Goal: Information Seeking & Learning: Learn about a topic

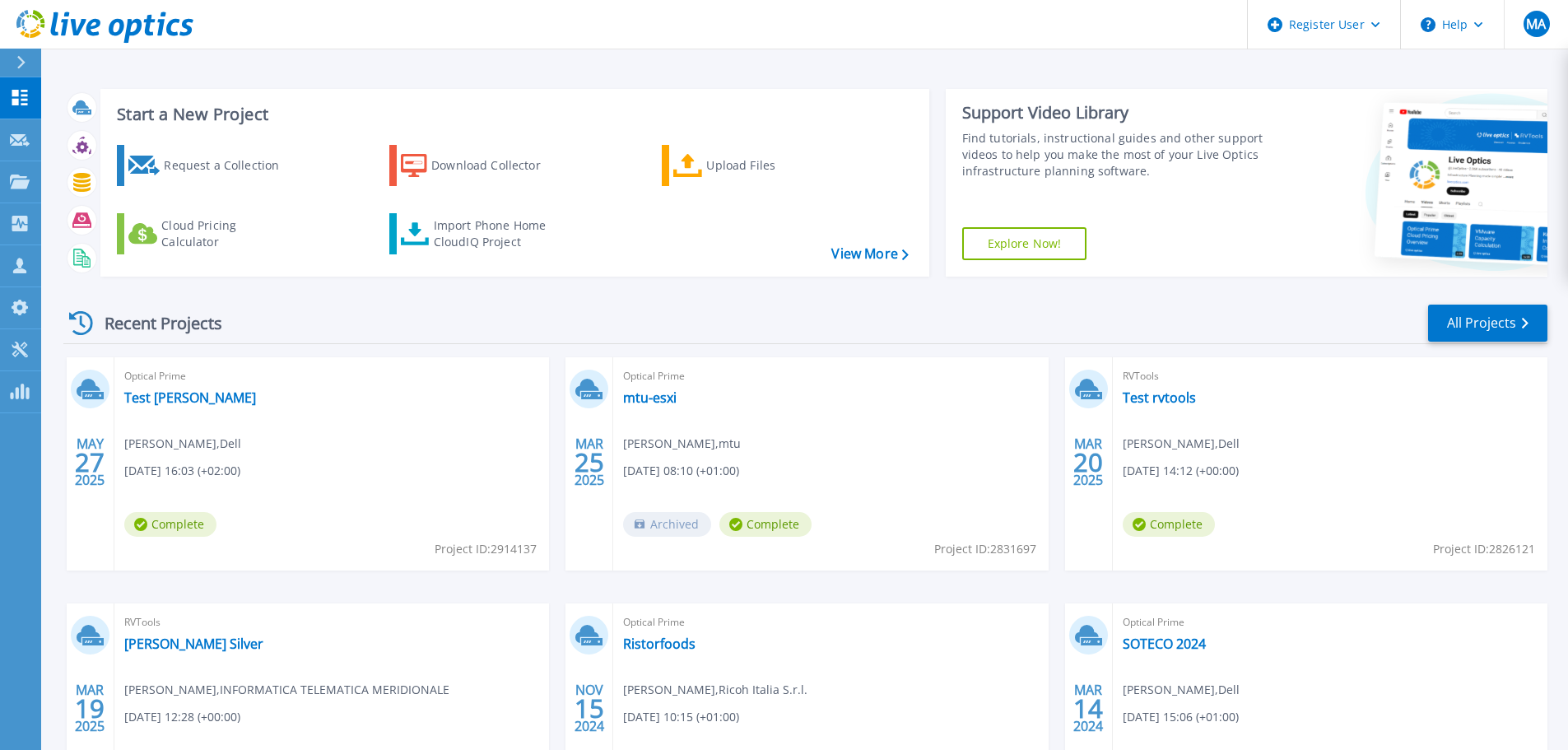
click at [271, 363] on div "Optical Prime Test Mauro Mauro Antonelli , Dell 05/27/2025, 16:03 (+02:00) Comp…" at bounding box center [331, 463] width 434 height 213
click at [254, 414] on div "Optical Prime Test Mauro Mauro Antonelli , Dell 05/27/2025, 16:03 (+02:00) Comp…" at bounding box center [331, 463] width 434 height 213
click at [164, 395] on link "Test [PERSON_NAME]" at bounding box center [190, 397] width 132 height 16
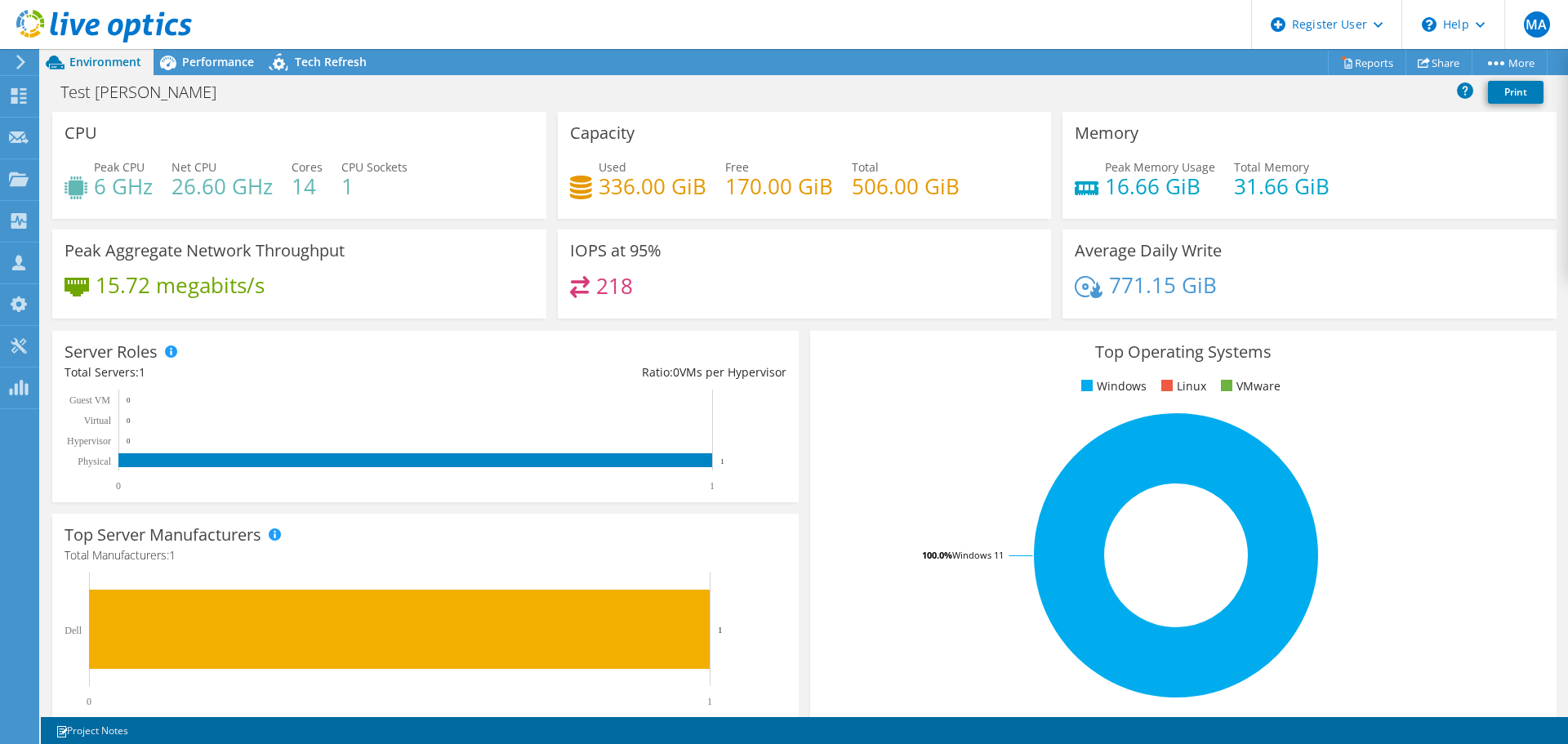
click at [238, 150] on div "CPU Peak CPU 6 GHz Net CPU 26.60 GHz Cores 14 CPU Sockets 1" at bounding box center [299, 165] width 495 height 107
drag, startPoint x: 718, startPoint y: 184, endPoint x: 824, endPoint y: 185, distance: 106.0
click at [824, 185] on div "Used 336.00 GiB Free 170.00 GiB Total 506.00 GiB" at bounding box center [805, 185] width 470 height 53
click at [856, 143] on div "Capacity Used 336.00 GiB Free 170.00 GiB Total 506.00 GiB" at bounding box center [805, 165] width 495 height 107
click at [222, 59] on span "Performance" at bounding box center [218, 62] width 72 height 15
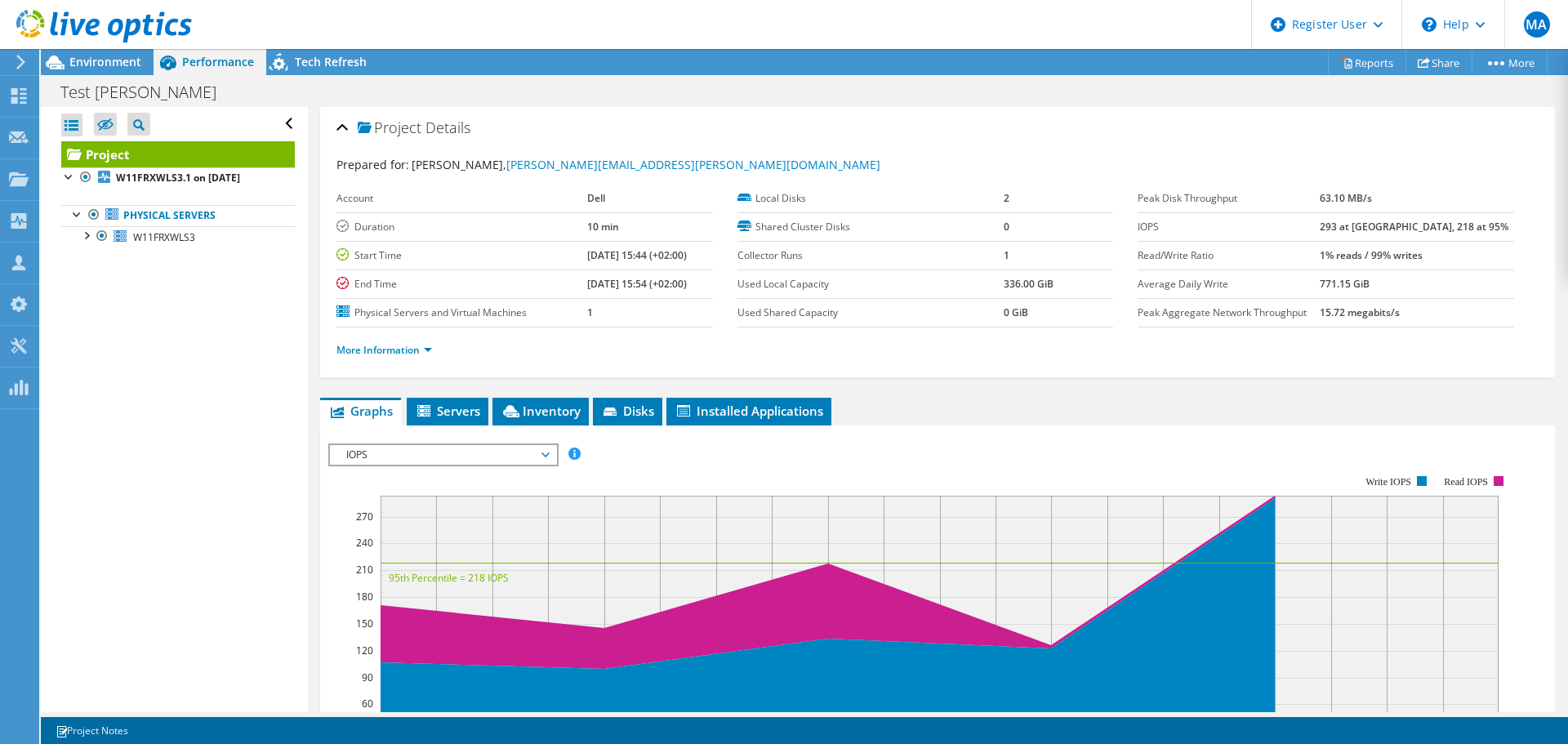
click at [45, 25] on use at bounding box center [103, 26] width 175 height 32
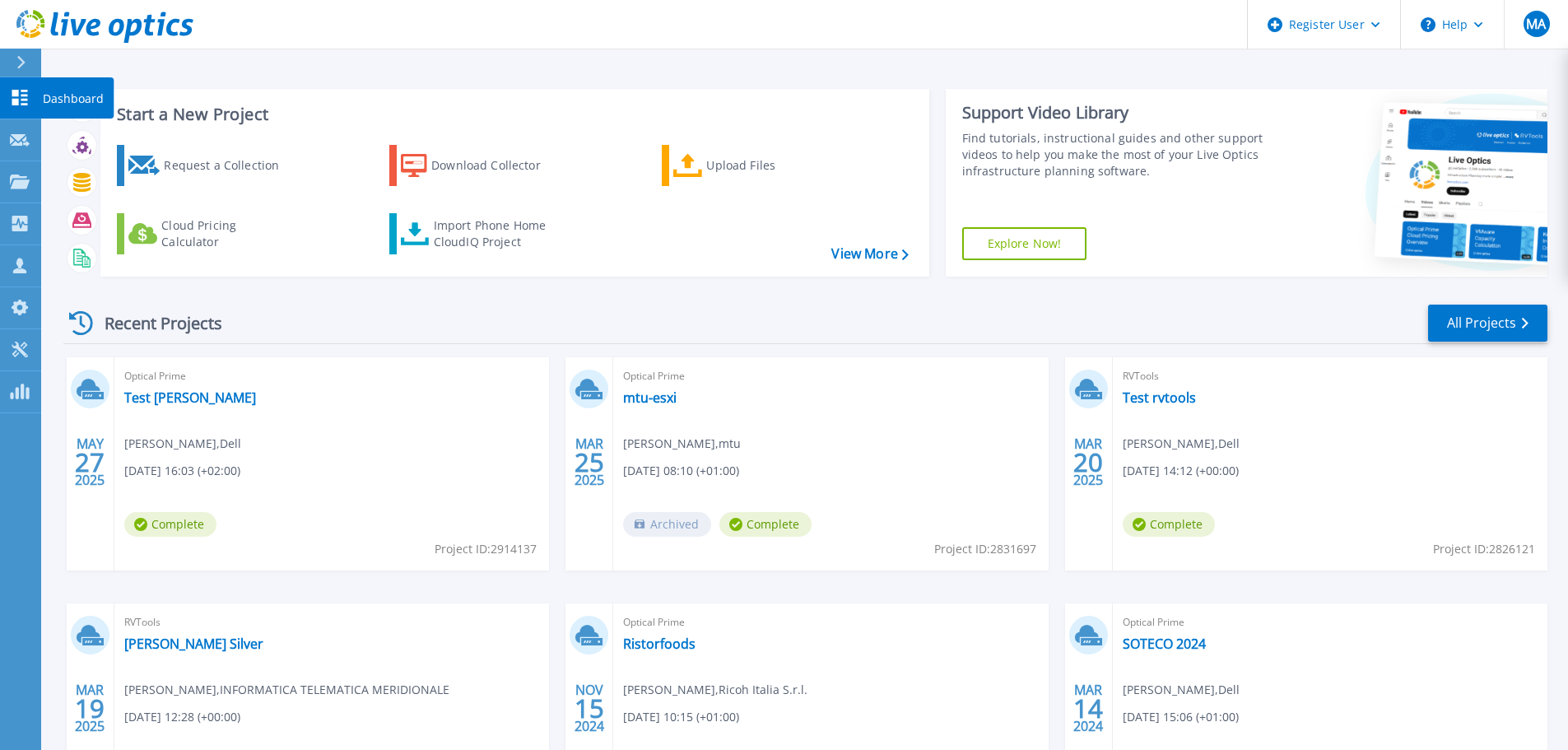
click at [18, 93] on icon at bounding box center [20, 97] width 15 height 15
click at [662, 395] on link "mtu-esxi" at bounding box center [650, 397] width 53 height 16
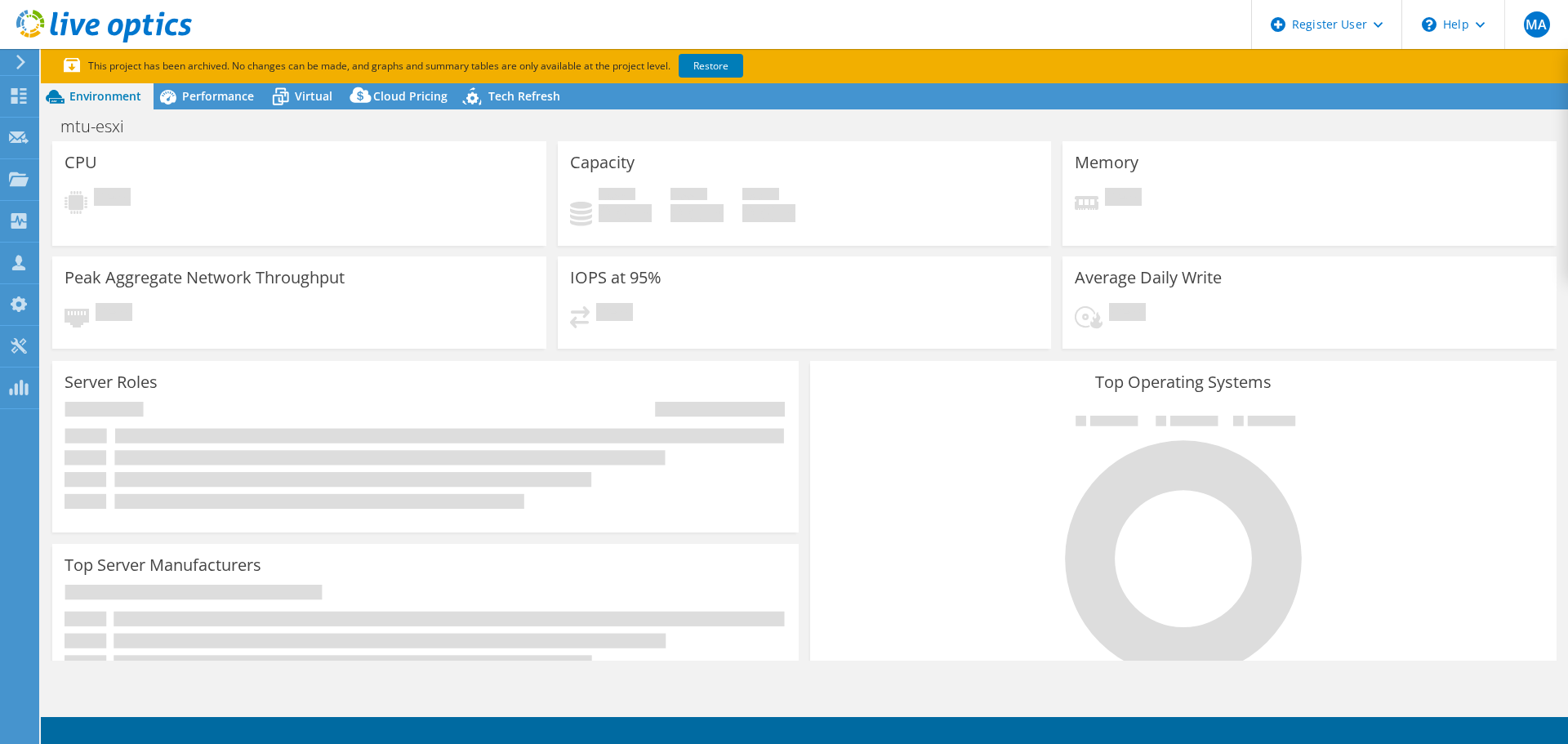
select select "EULondon"
select select "EUR"
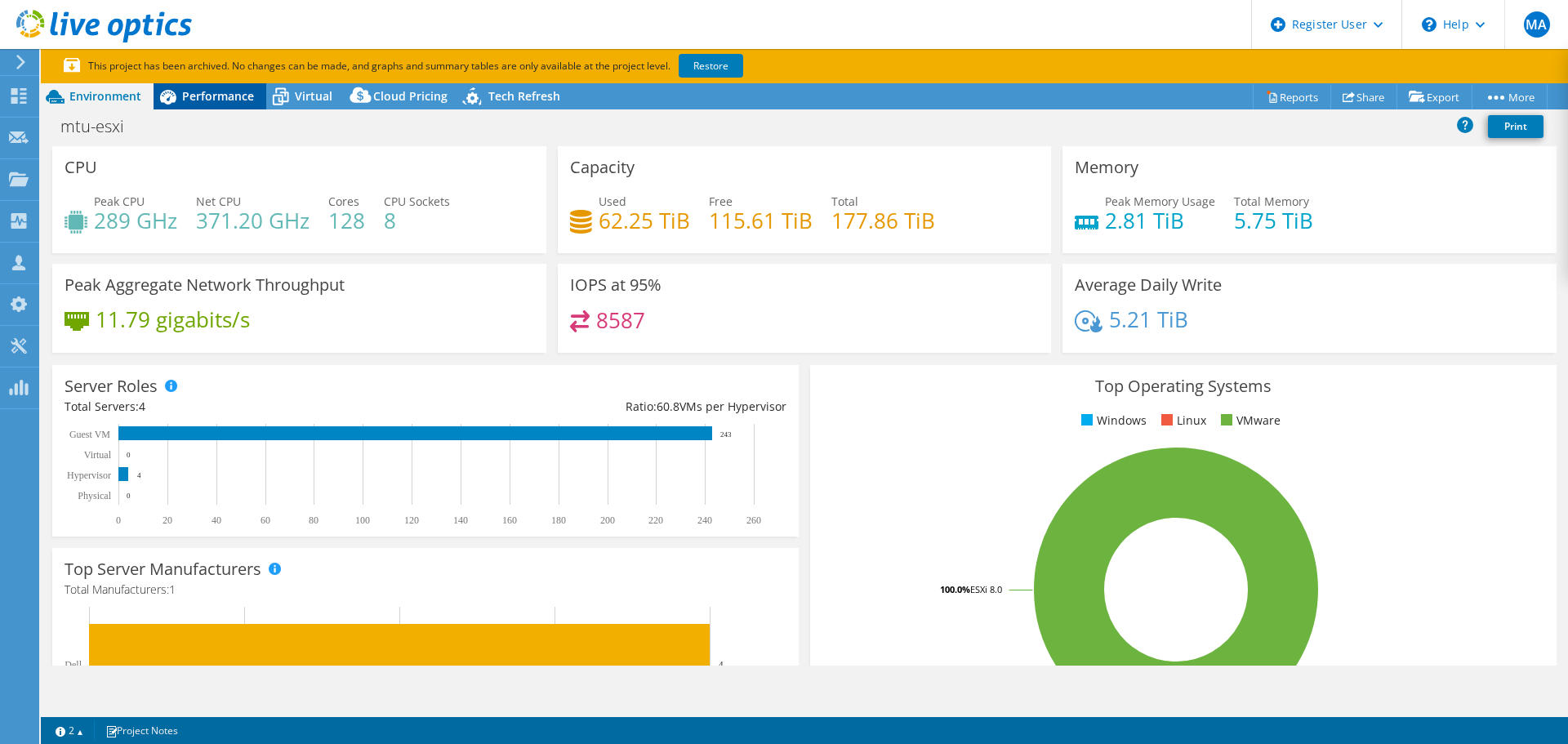
click at [206, 93] on span "Performance" at bounding box center [218, 96] width 72 height 15
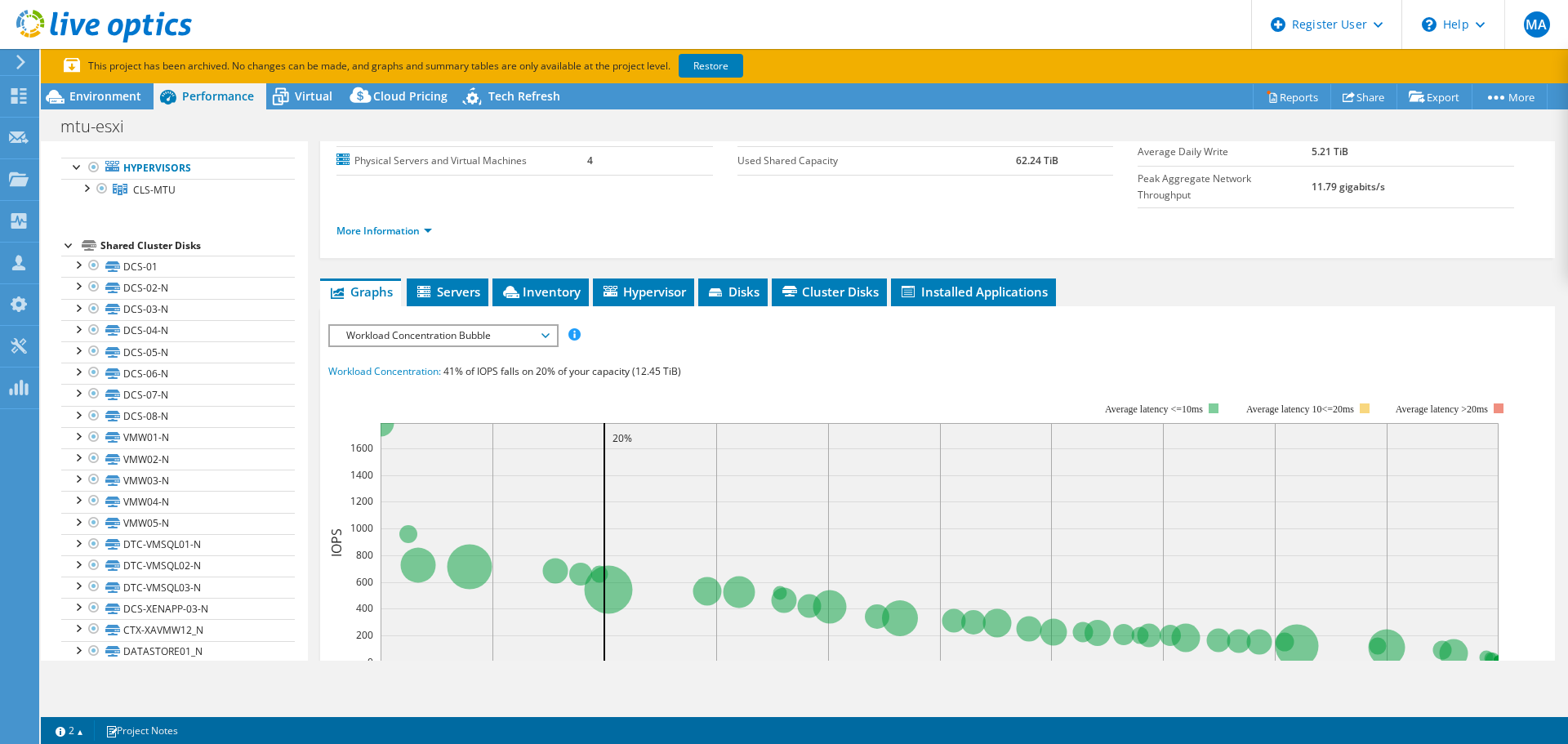
scroll to position [207, 0]
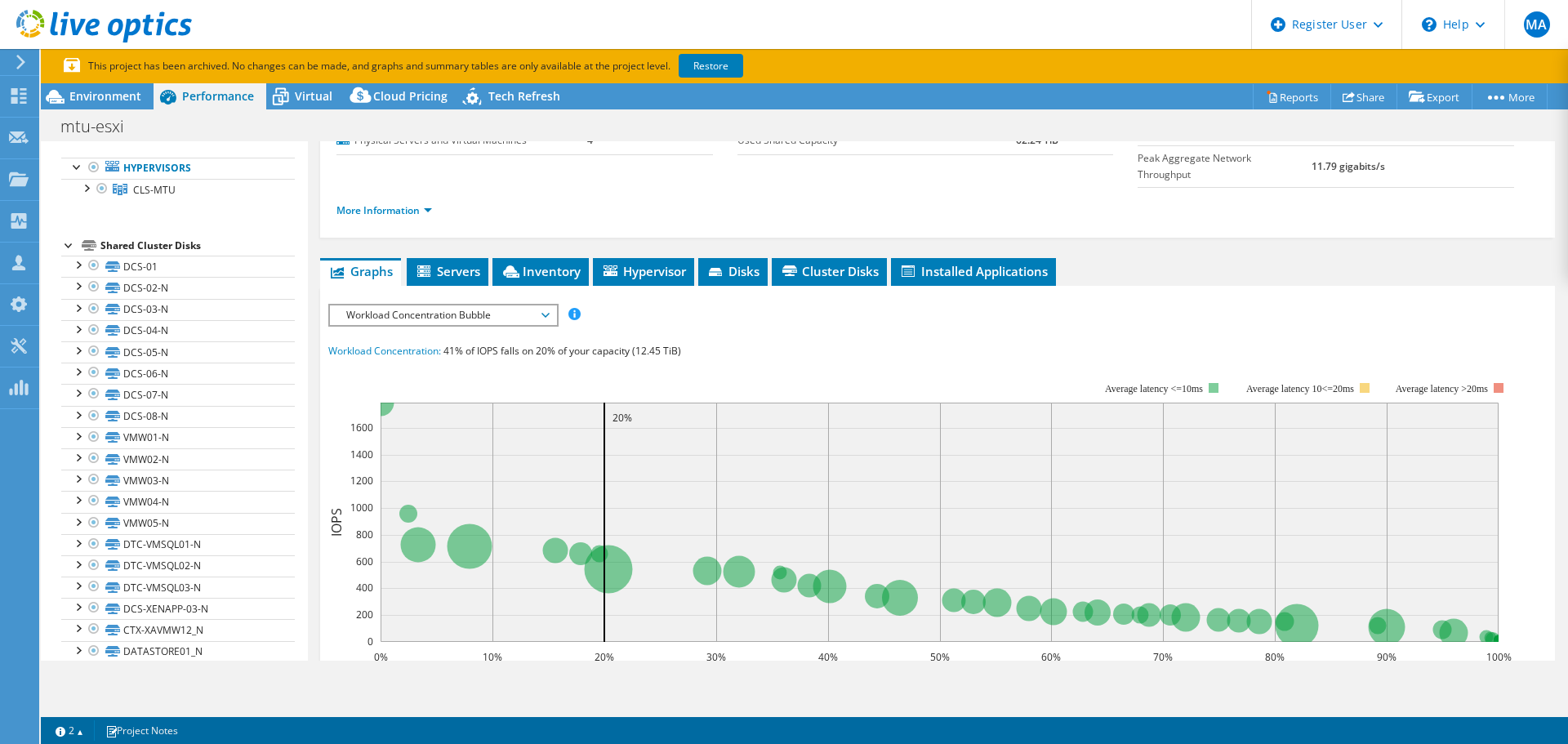
click at [488, 304] on div "Workload Concentration Bubble IOPS Disk Throughput IO Size Latency Queue Depth …" at bounding box center [443, 316] width 230 height 23
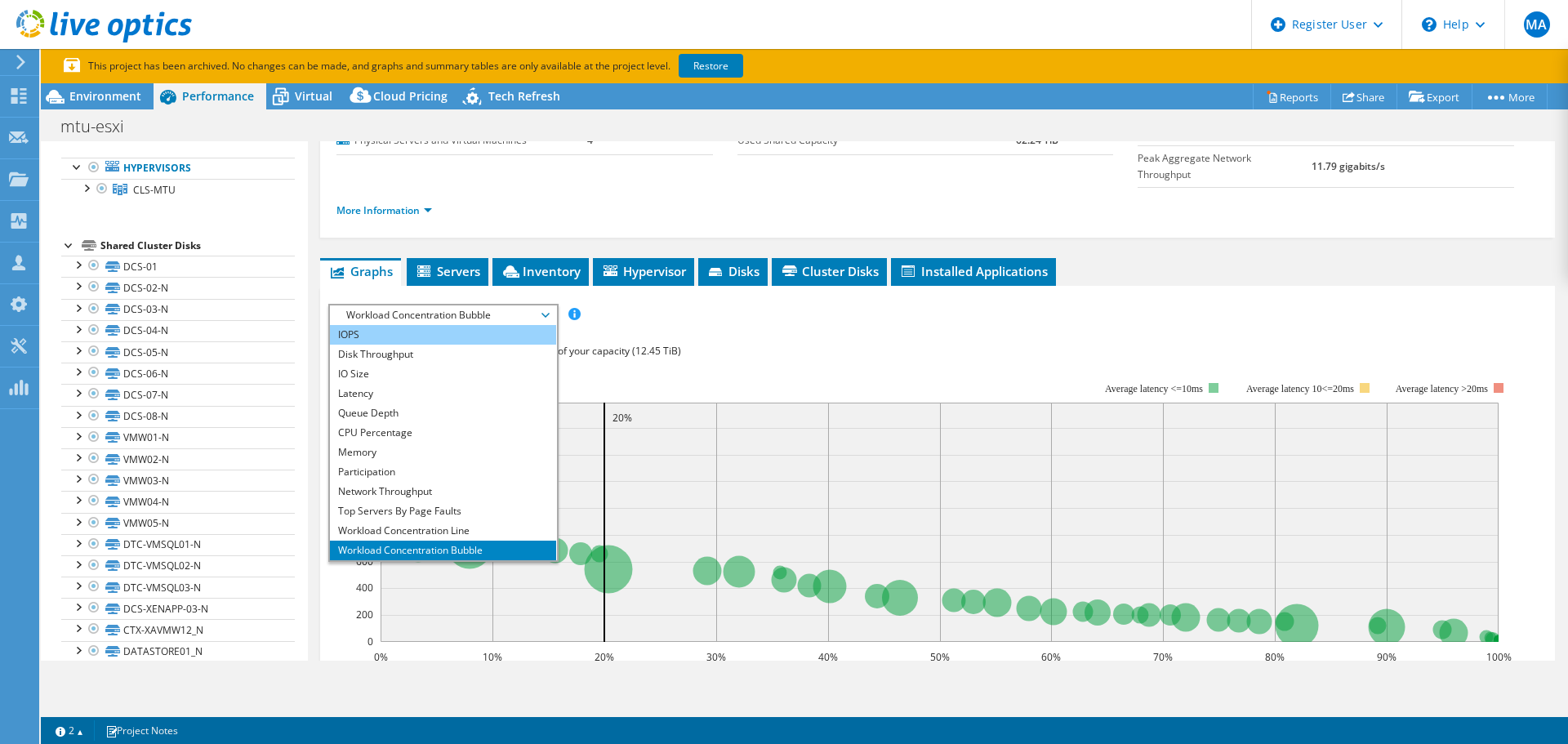
click at [460, 325] on li "IOPS" at bounding box center [442, 335] width 226 height 20
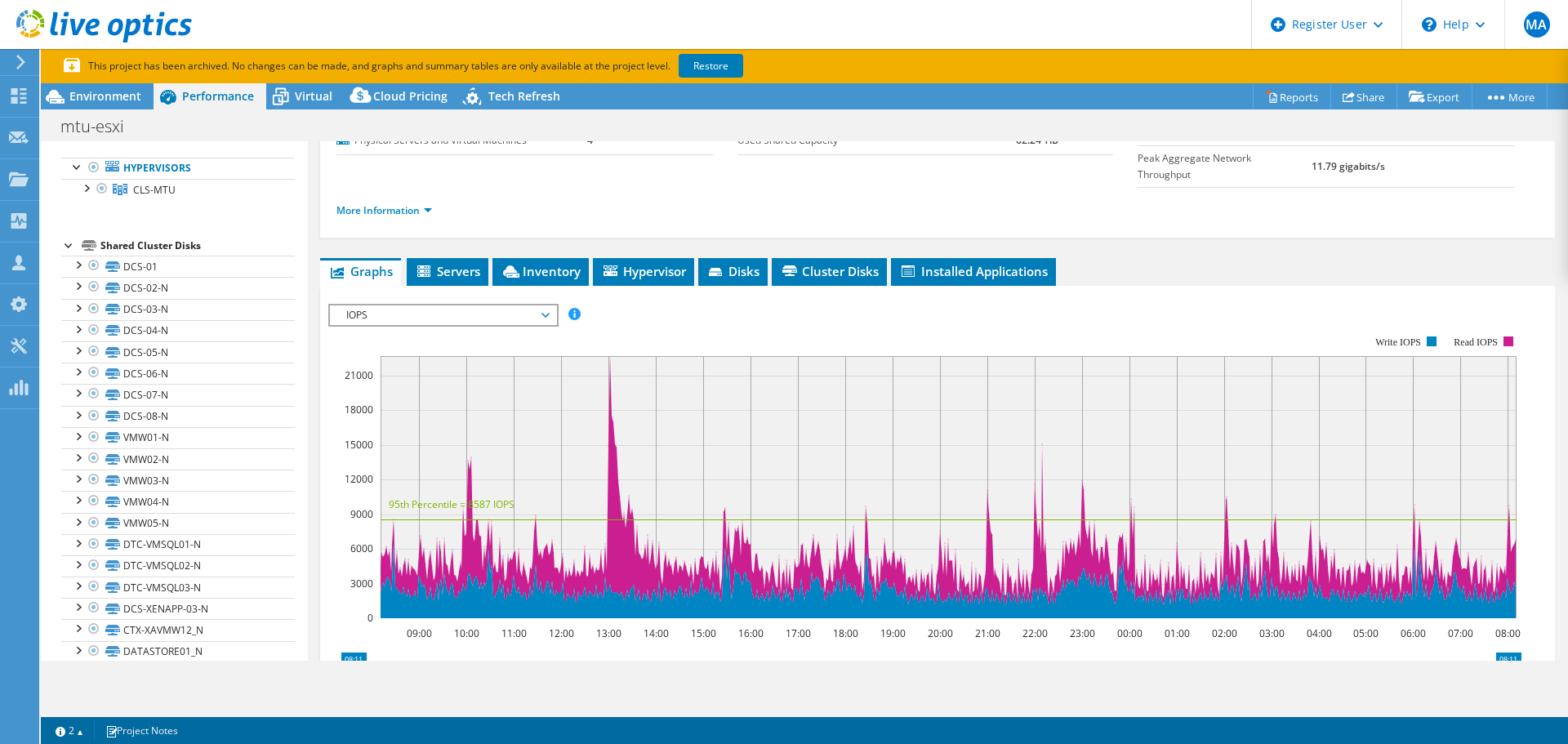
click at [519, 305] on span "IOPS" at bounding box center [443, 315] width 210 height 20
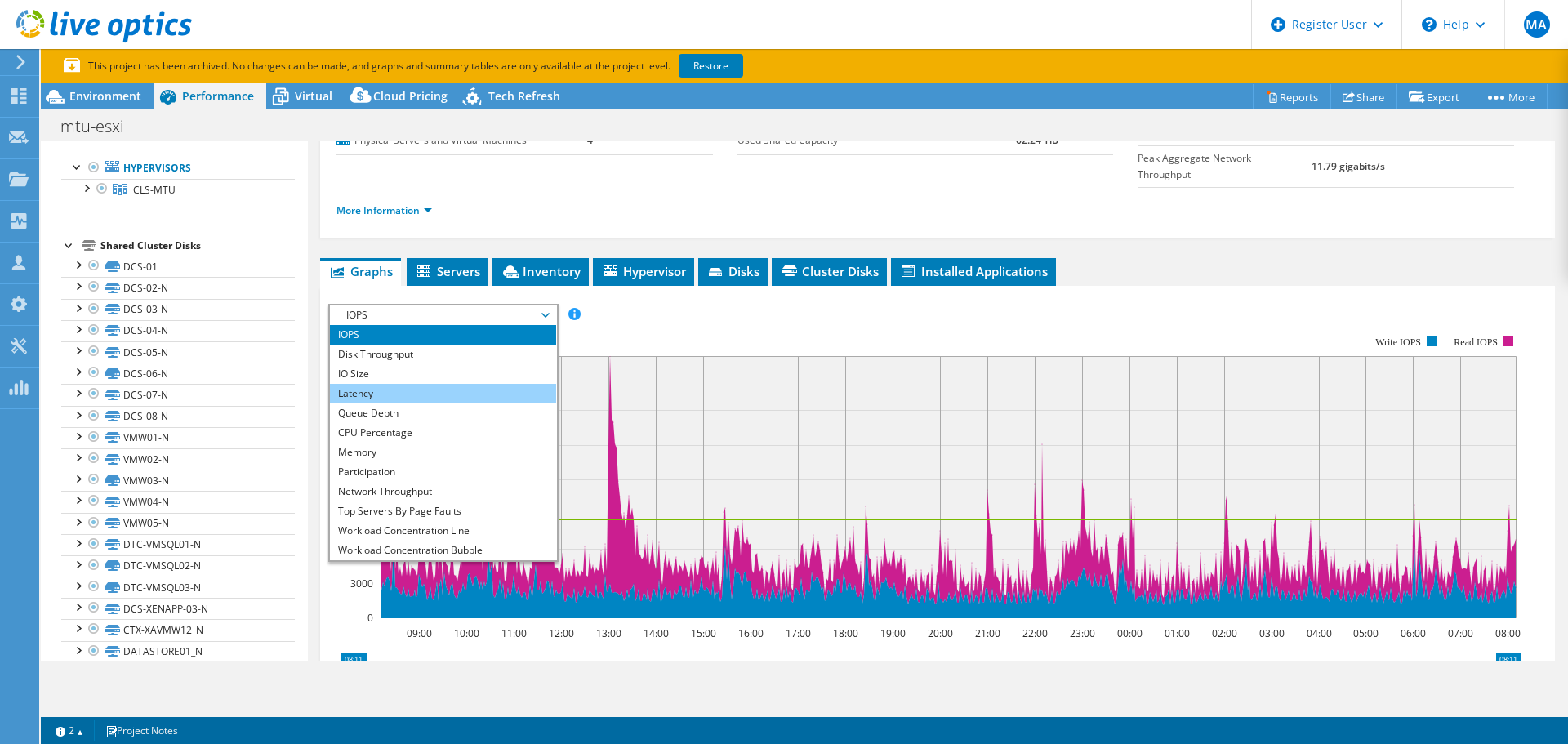
click at [447, 384] on li "Latency" at bounding box center [442, 393] width 226 height 20
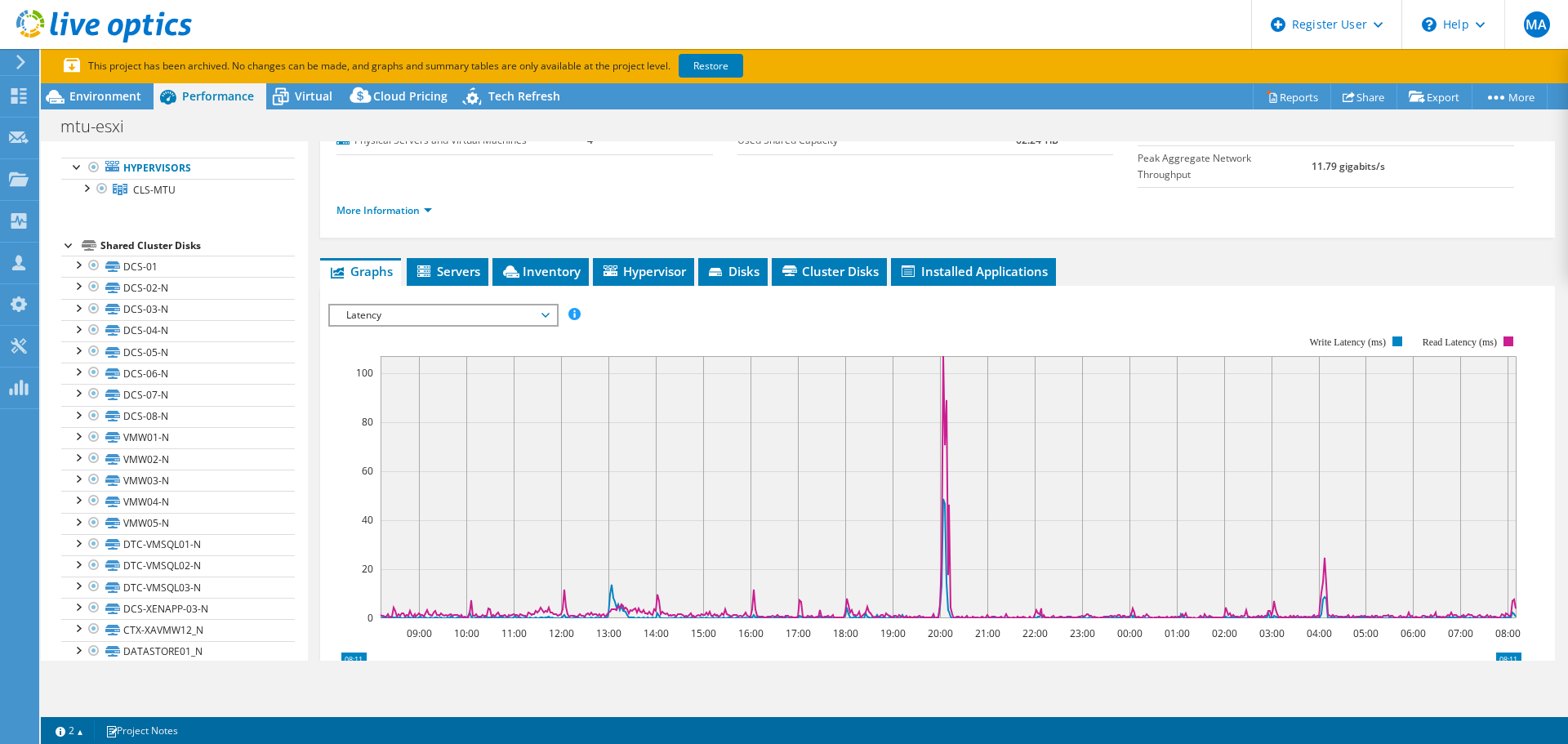
click at [442, 305] on span "Latency" at bounding box center [443, 315] width 210 height 20
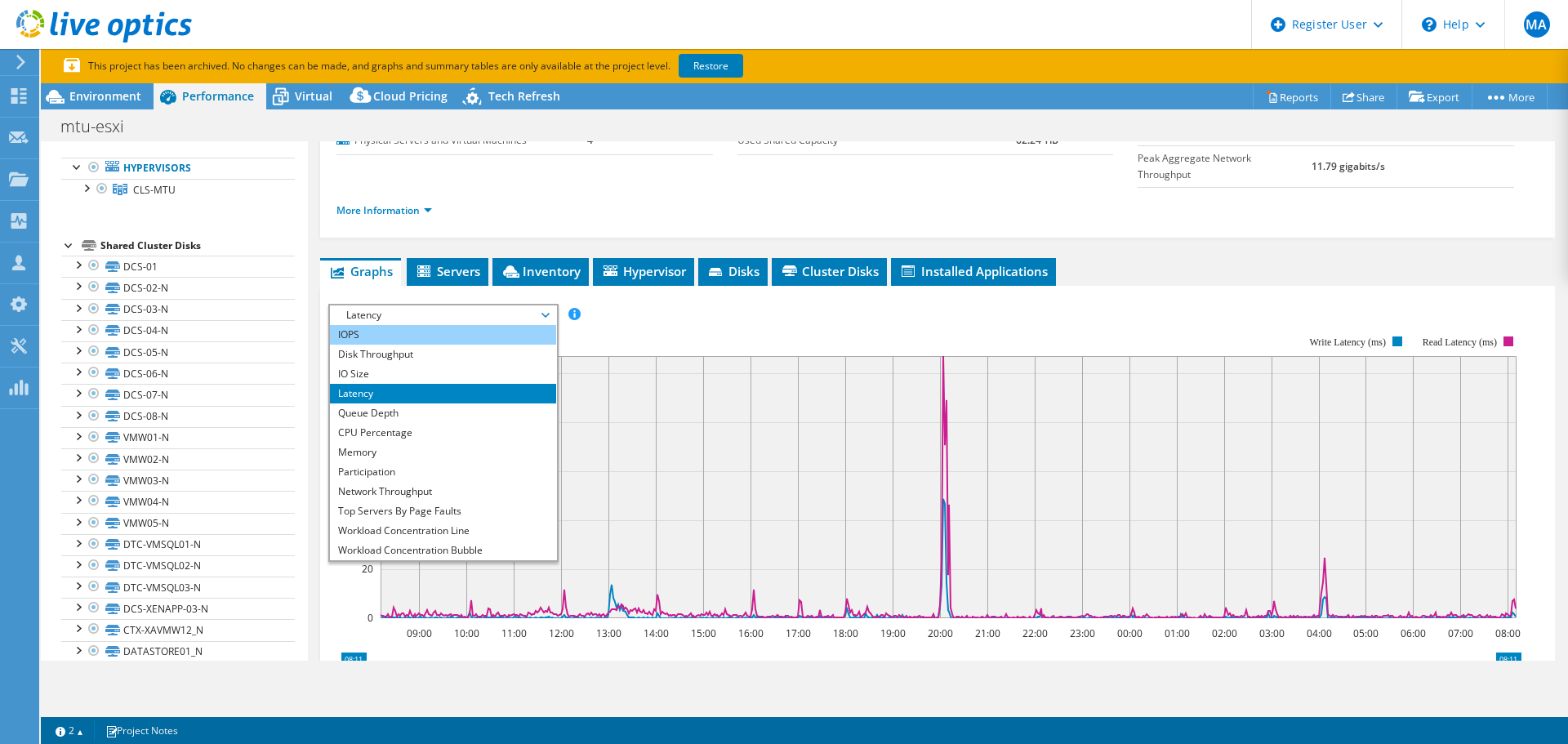
click at [393, 325] on li "IOPS" at bounding box center [442, 335] width 226 height 20
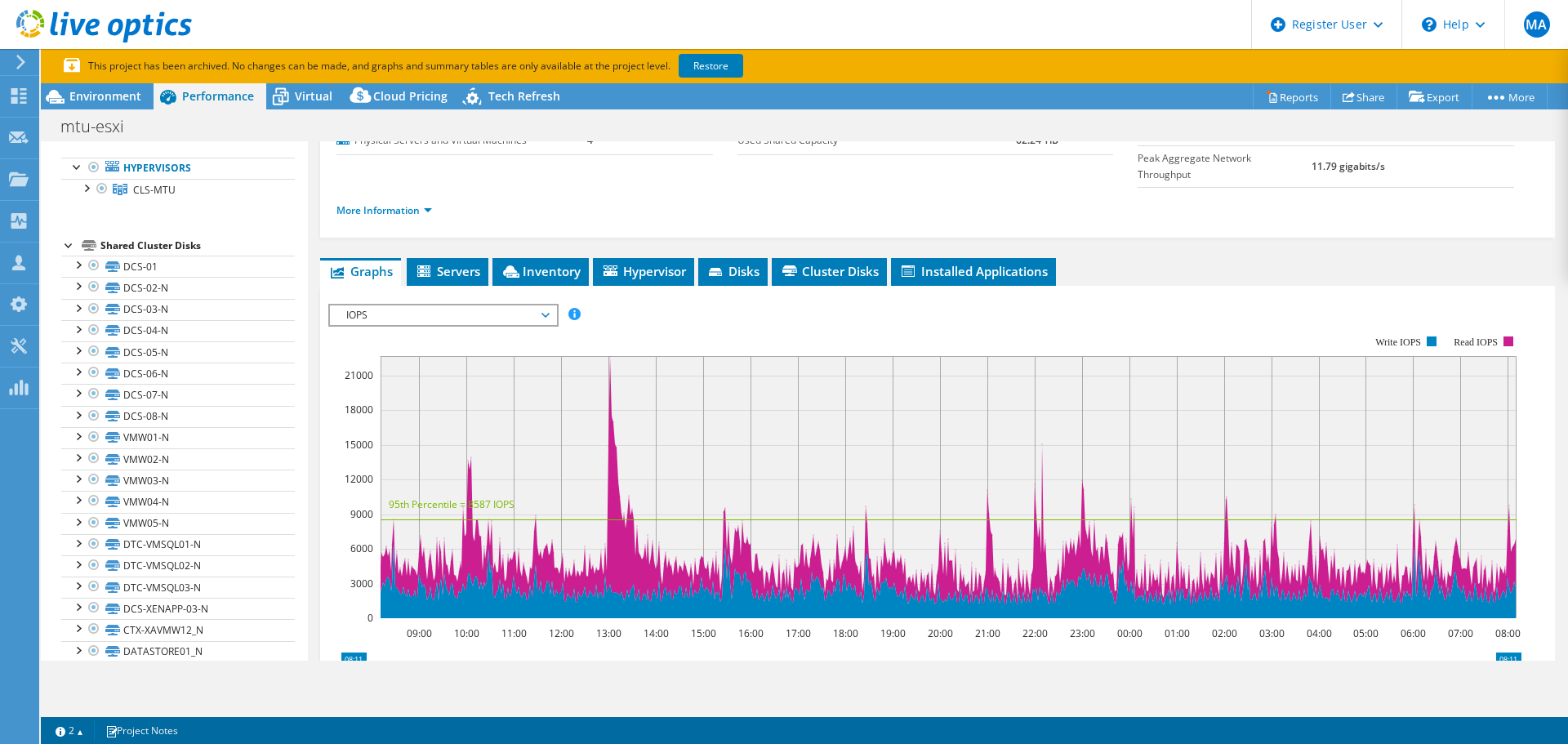
click at [525, 305] on span "IOPS" at bounding box center [443, 315] width 210 height 20
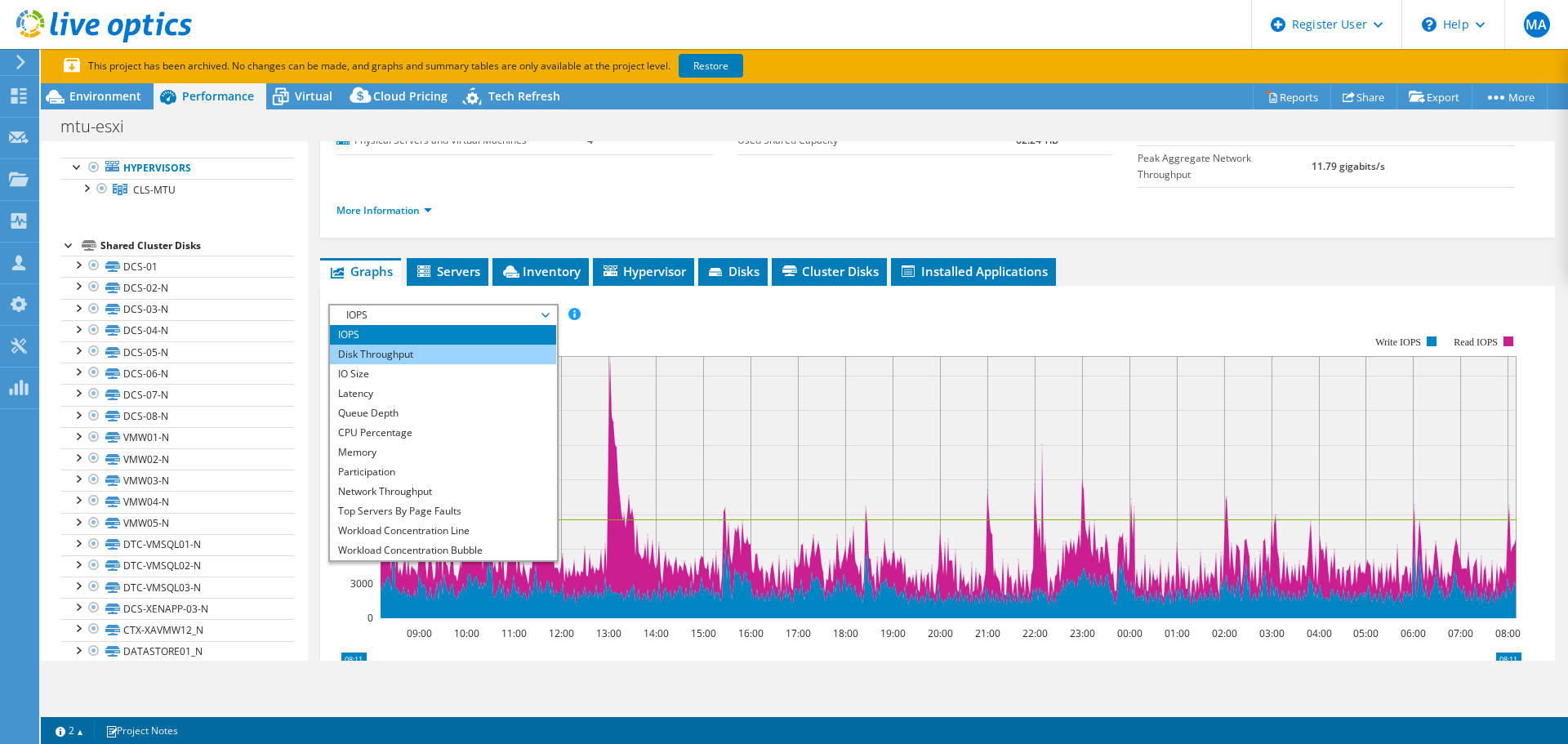
click at [450, 345] on li "Disk Throughput" at bounding box center [442, 354] width 226 height 20
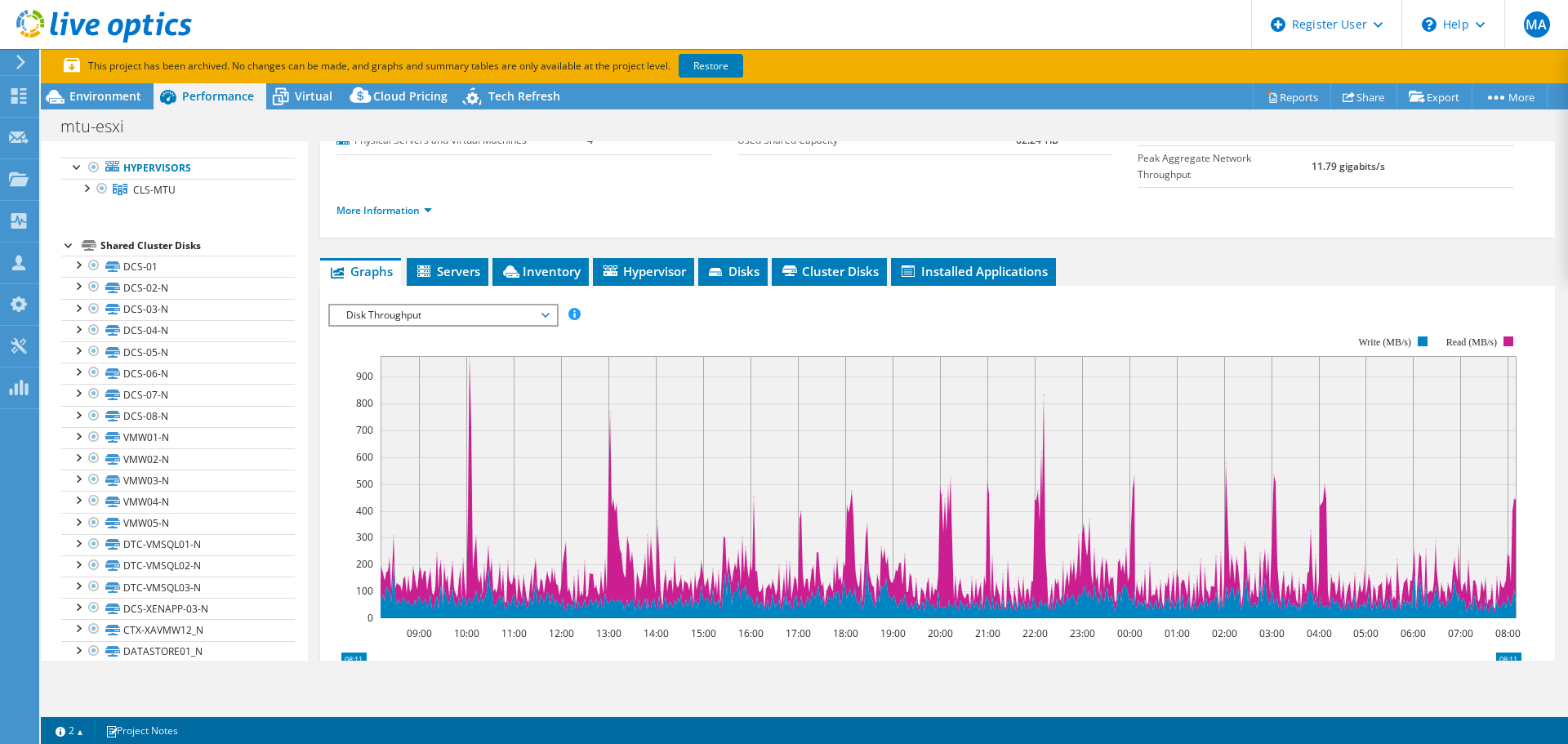
click at [511, 305] on span "Disk Throughput" at bounding box center [443, 315] width 210 height 20
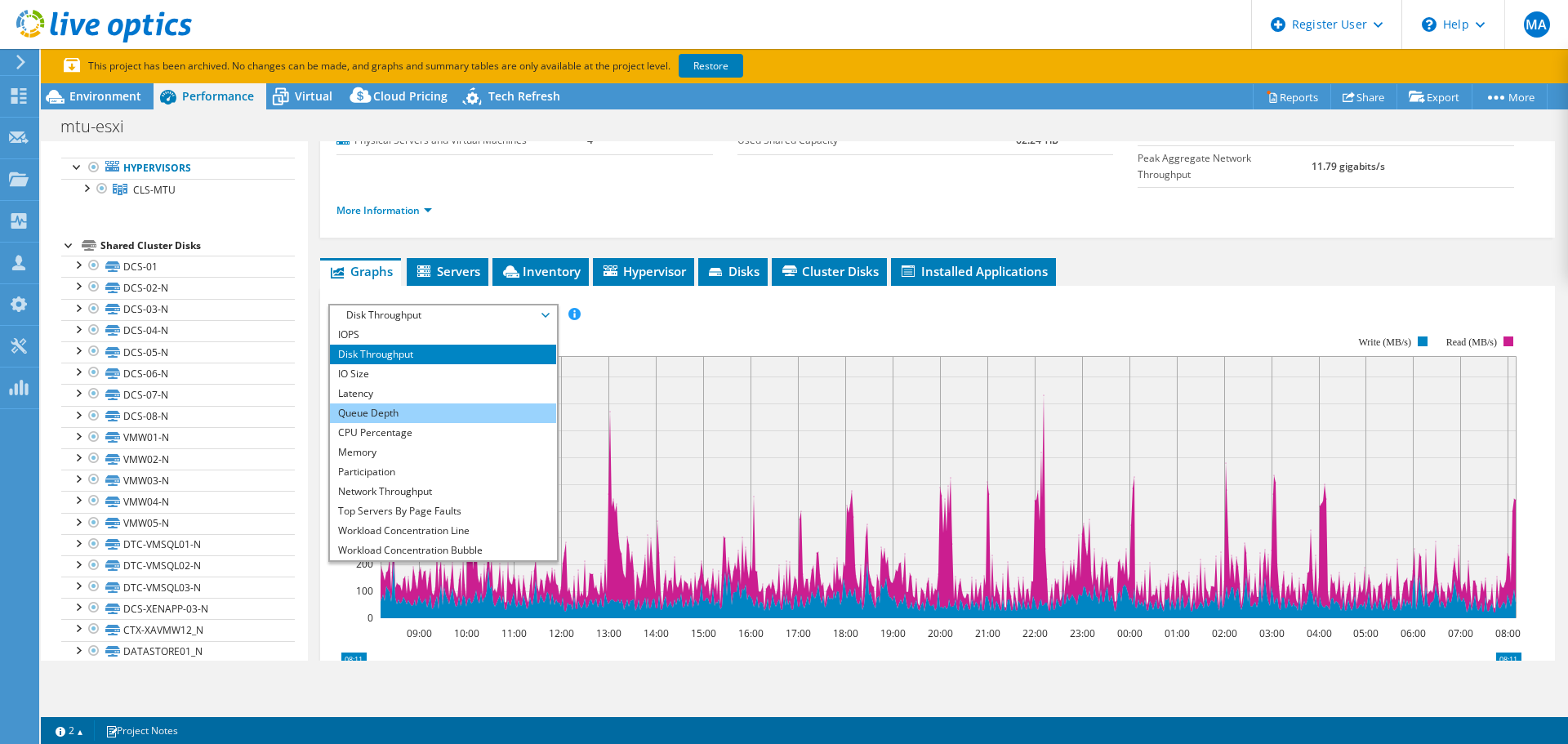
click at [443, 404] on li "Queue Depth" at bounding box center [442, 413] width 226 height 20
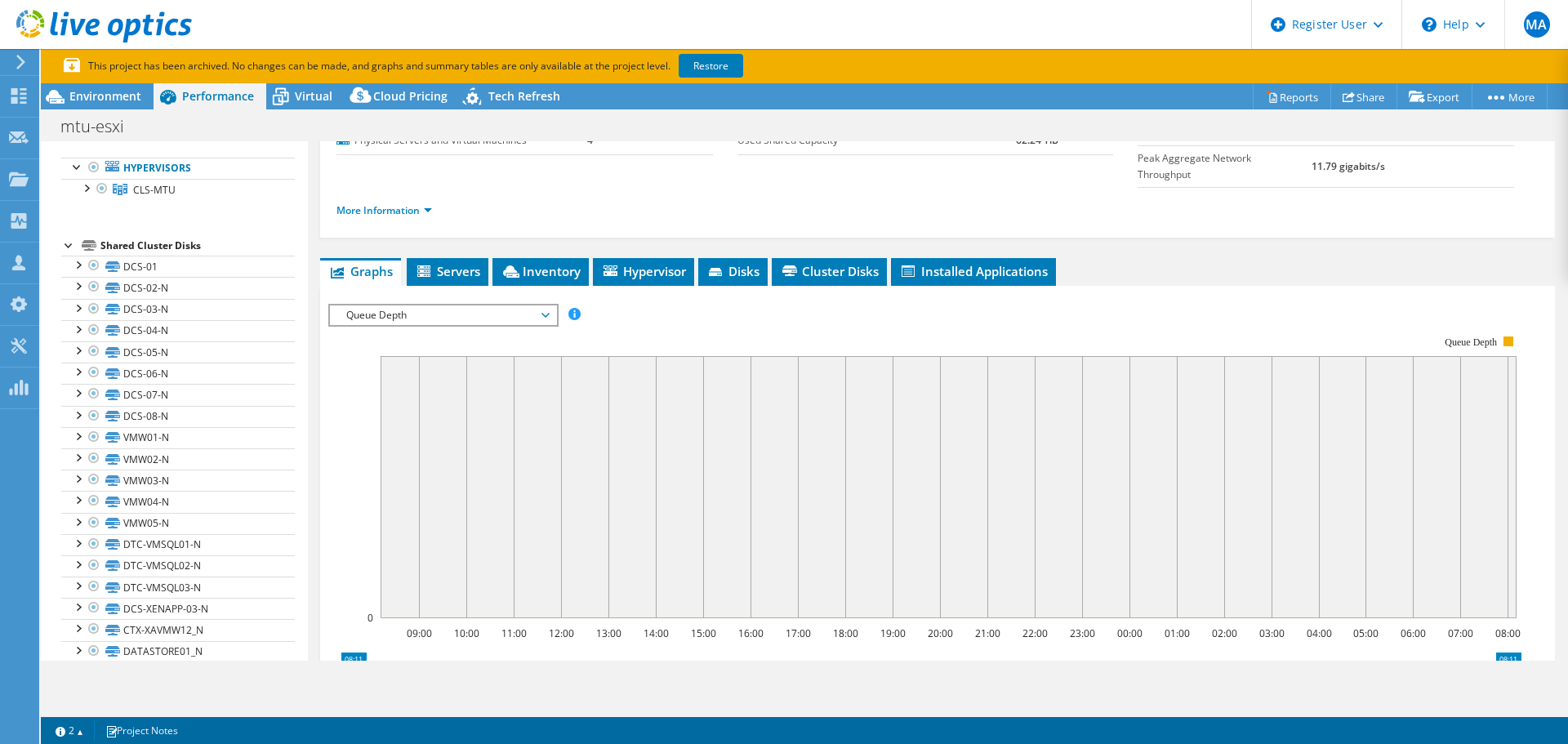
click at [513, 305] on span "Queue Depth" at bounding box center [443, 315] width 210 height 20
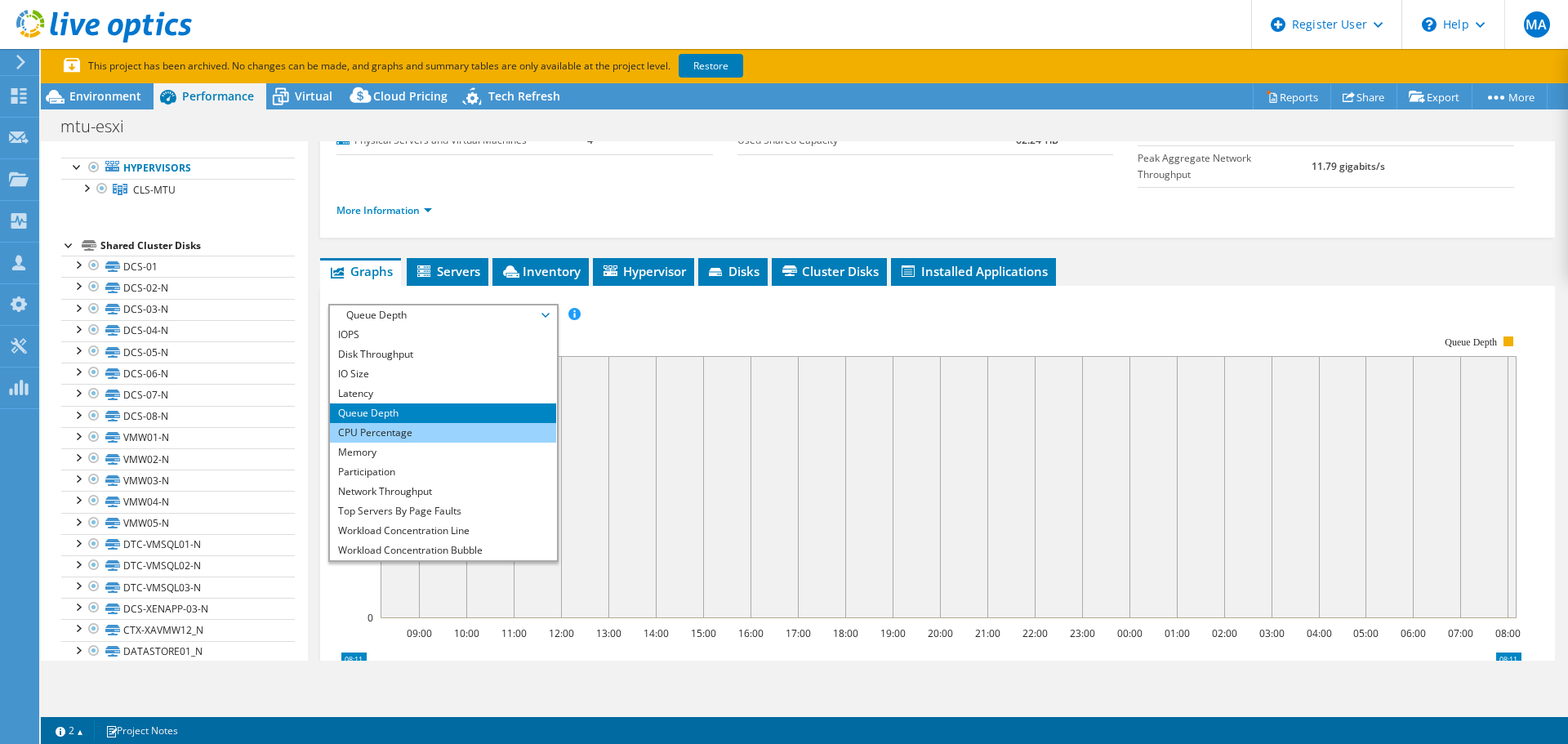
click at [403, 424] on li "CPU Percentage" at bounding box center [442, 433] width 226 height 20
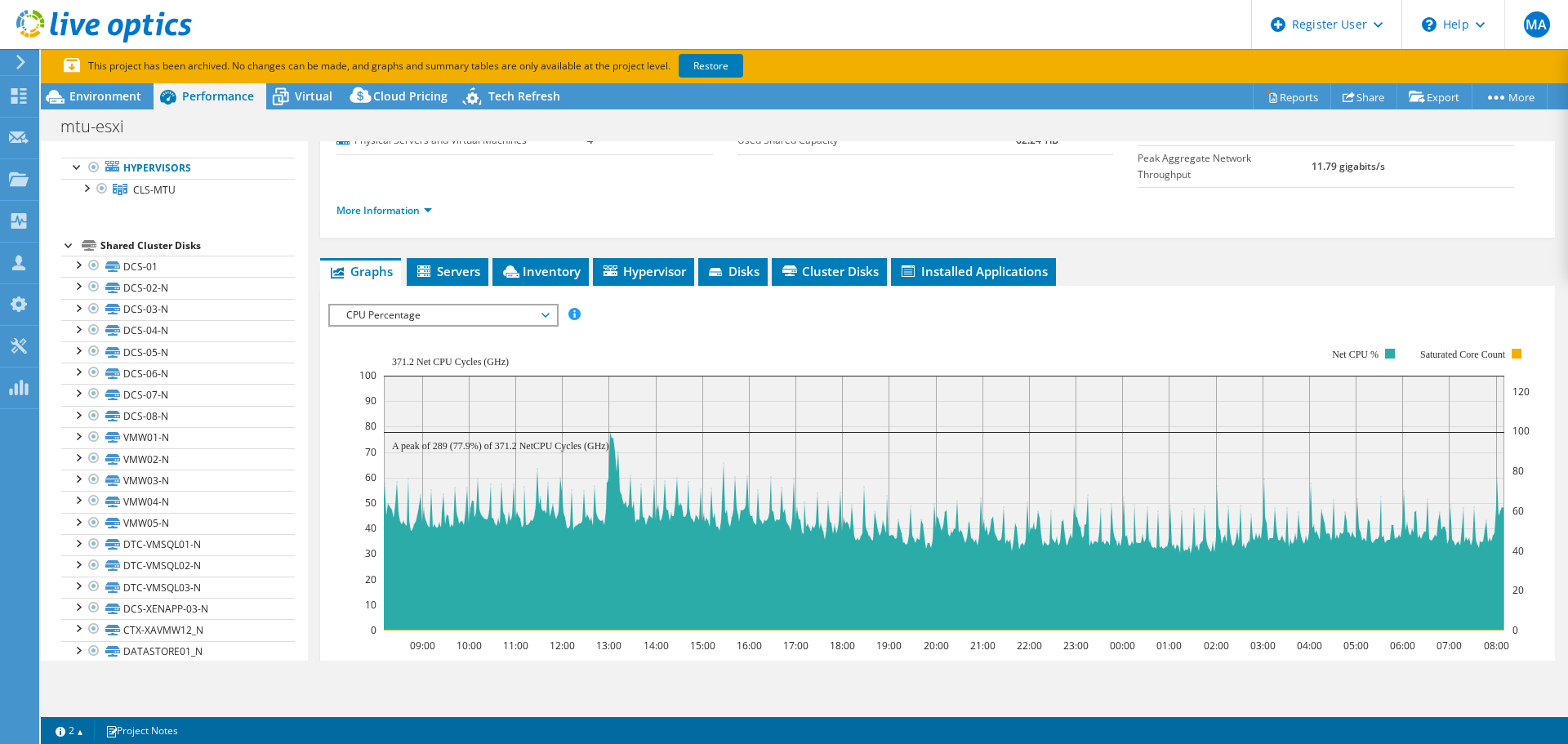
click at [471, 305] on span "CPU Percentage" at bounding box center [443, 315] width 210 height 20
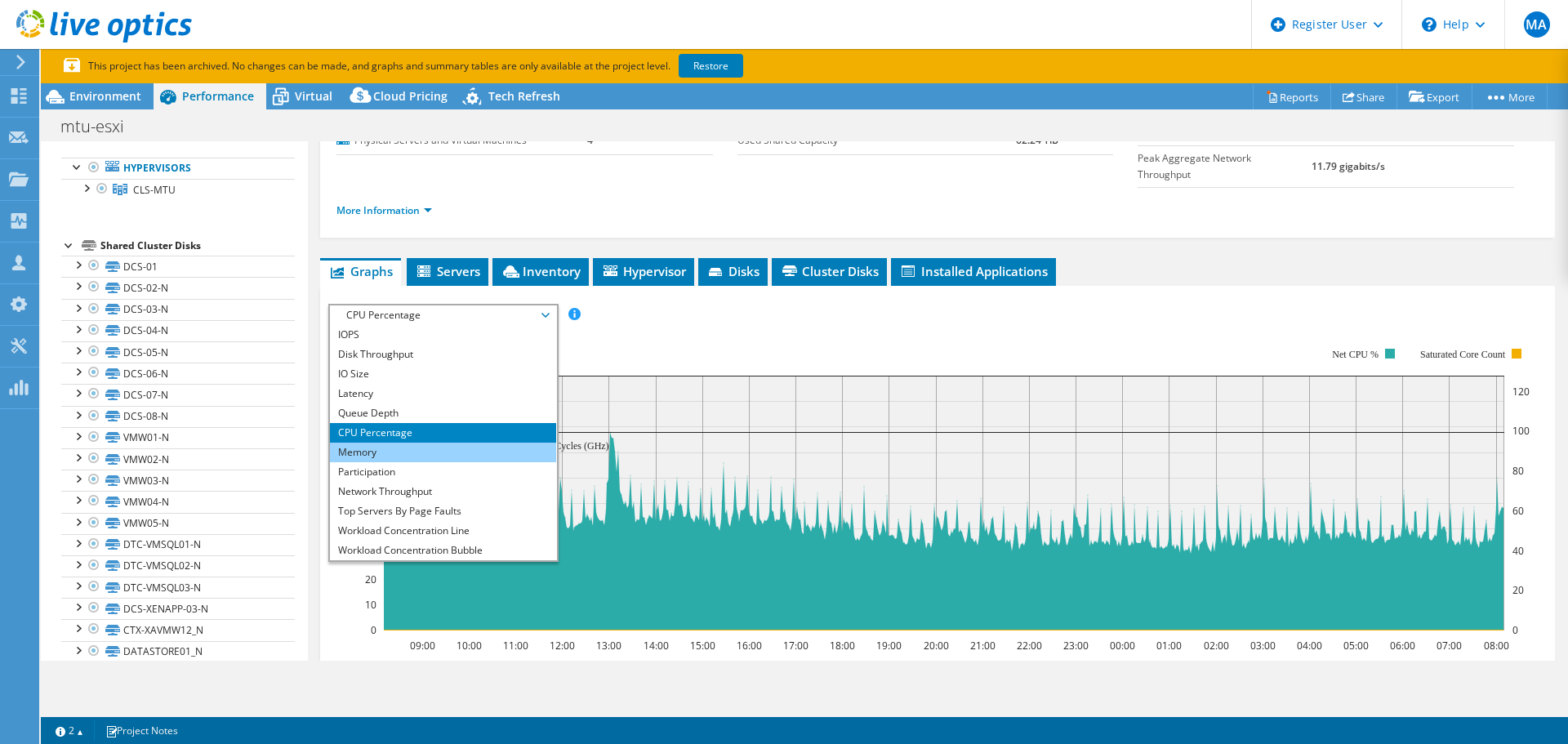
click at [370, 443] on li "Memory" at bounding box center [442, 452] width 226 height 20
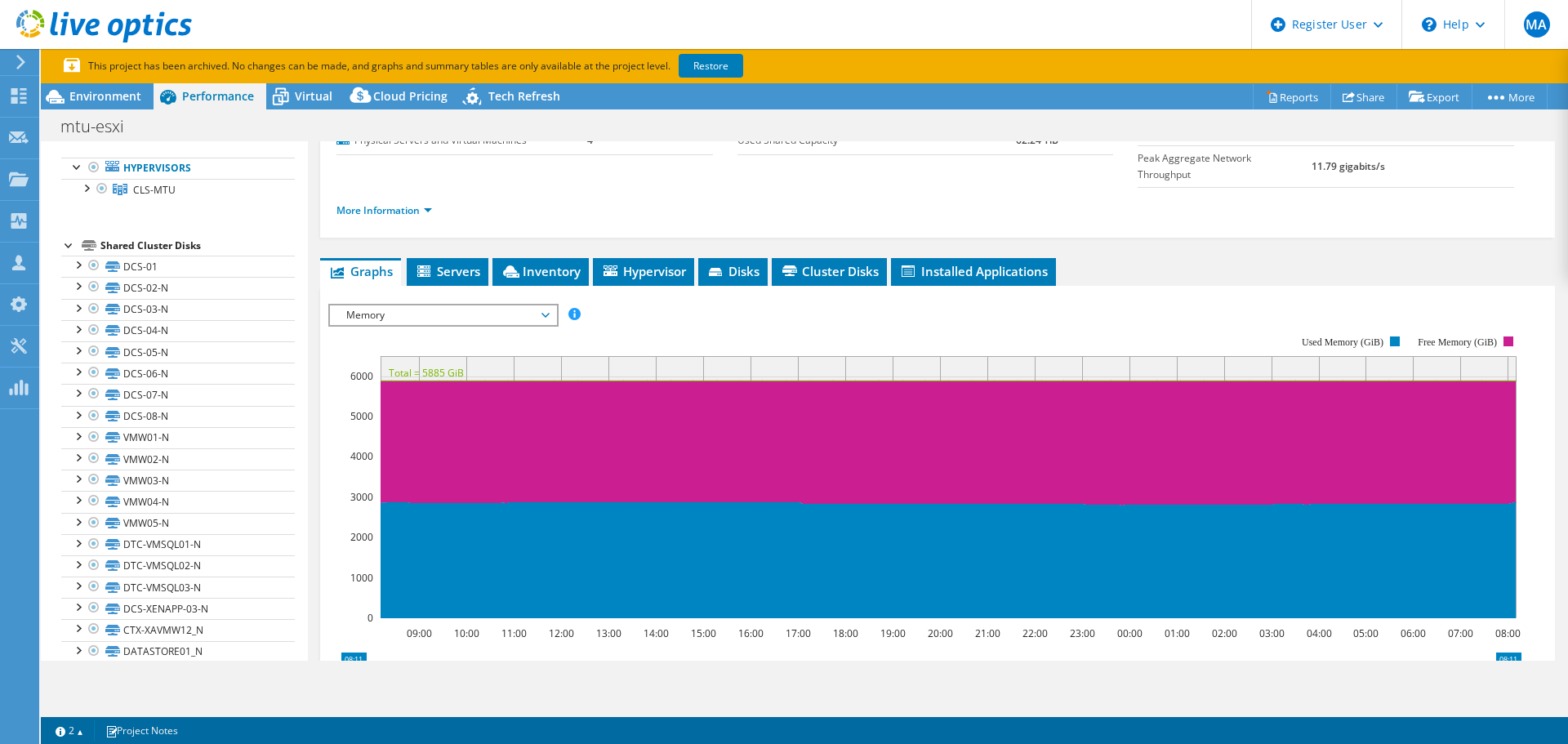
click at [479, 305] on span "Memory" at bounding box center [443, 315] width 210 height 20
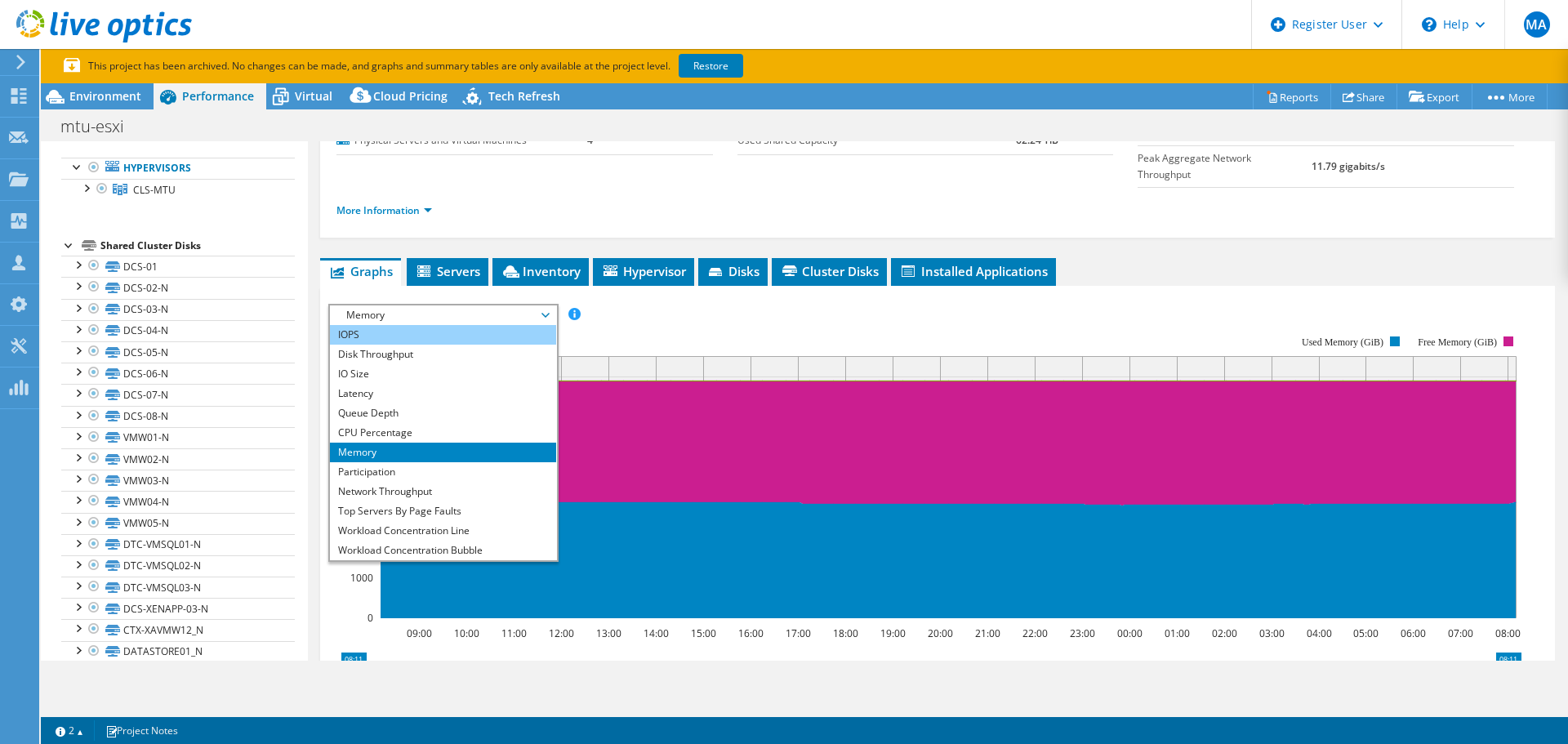
click at [417, 325] on li "IOPS" at bounding box center [442, 335] width 226 height 20
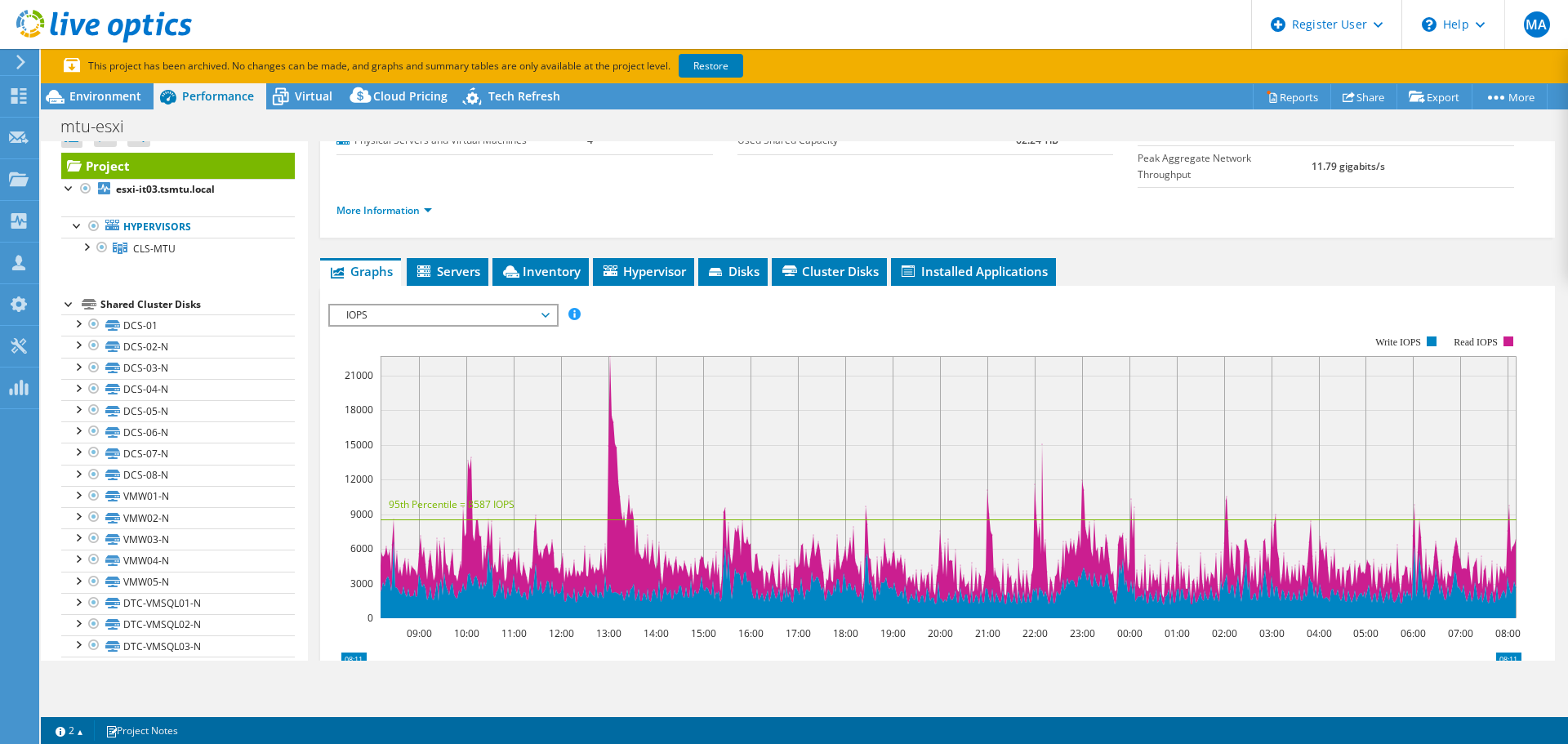
scroll to position [0, 0]
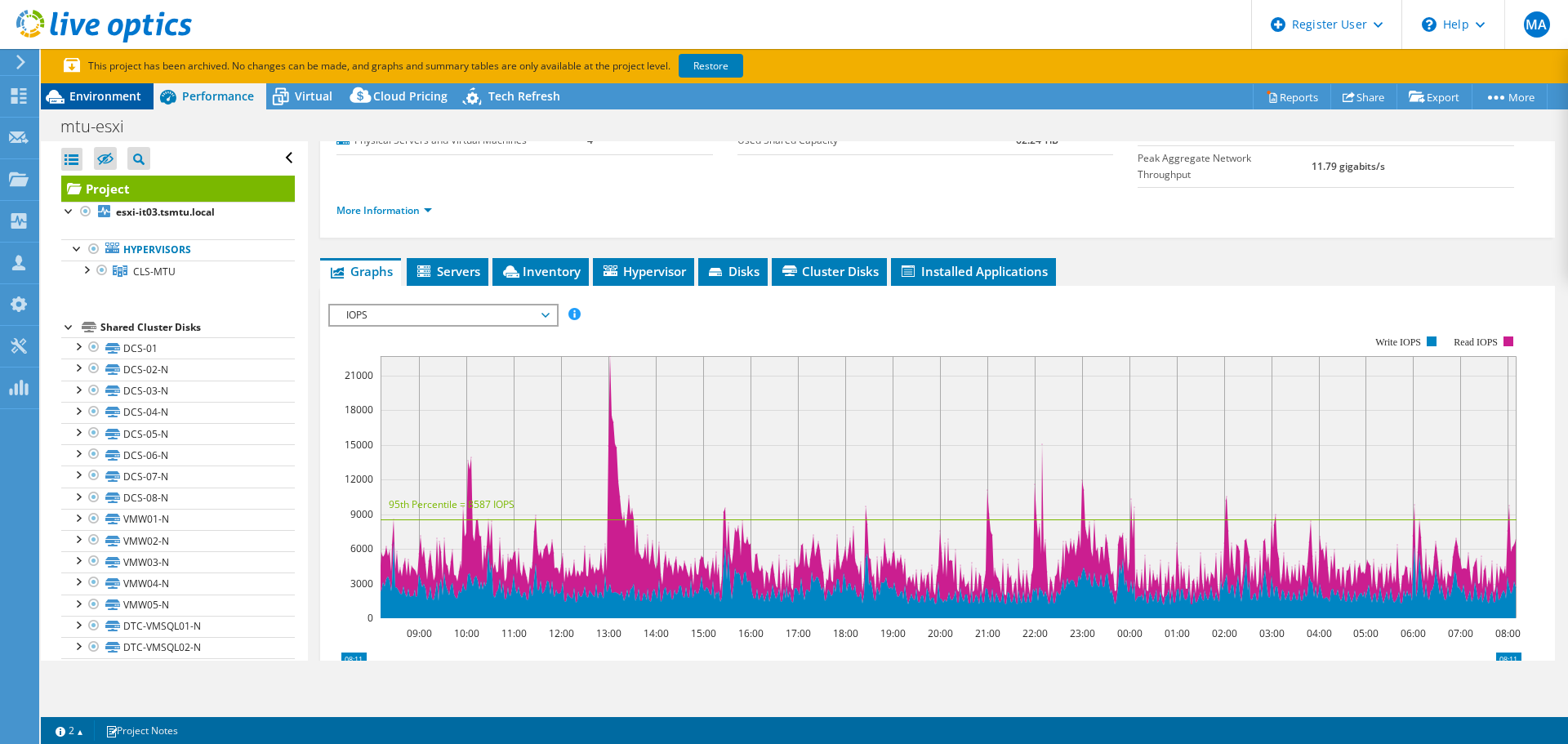
click at [117, 103] on span "Environment" at bounding box center [105, 96] width 72 height 15
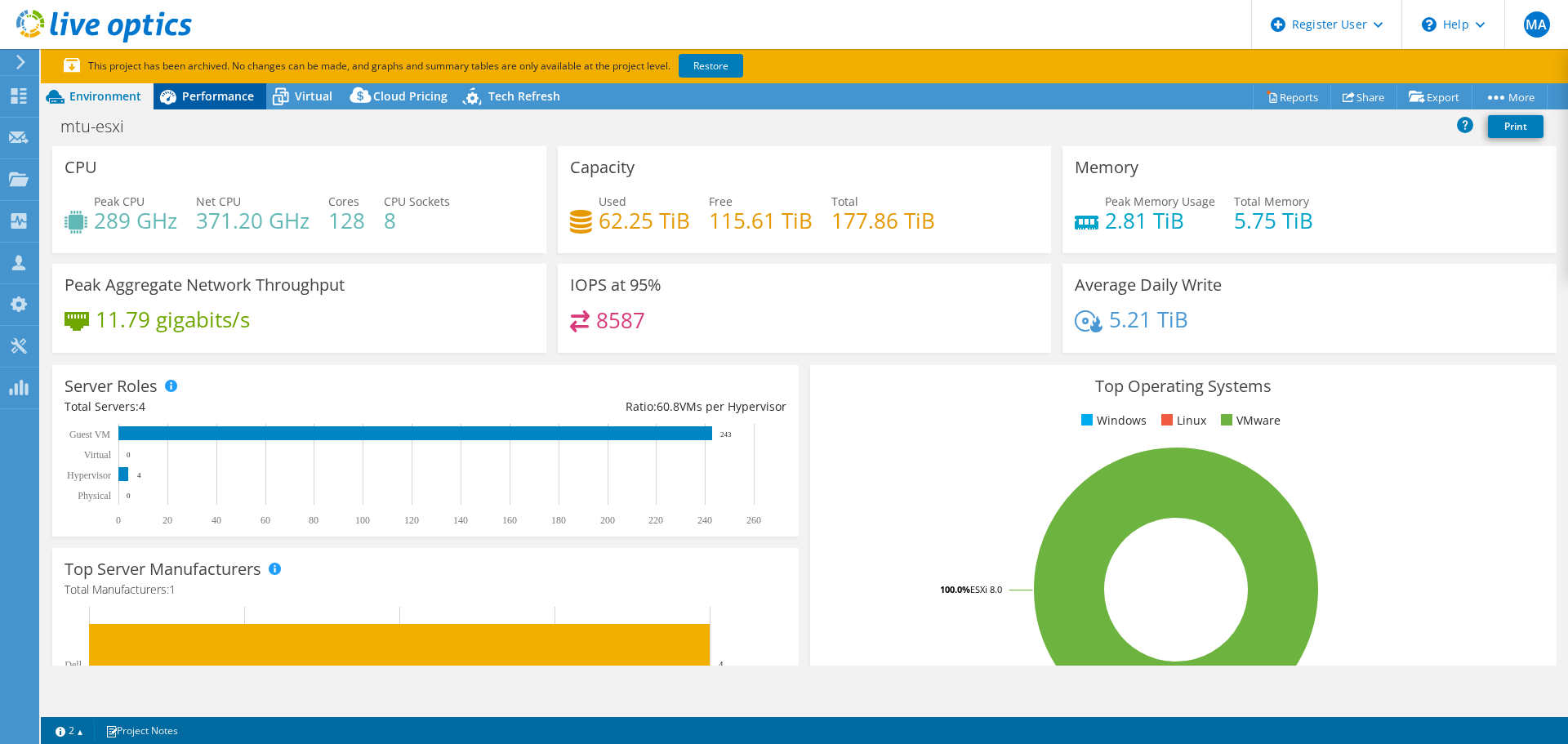
click at [211, 88] on span "Performance" at bounding box center [218, 96] width 72 height 15
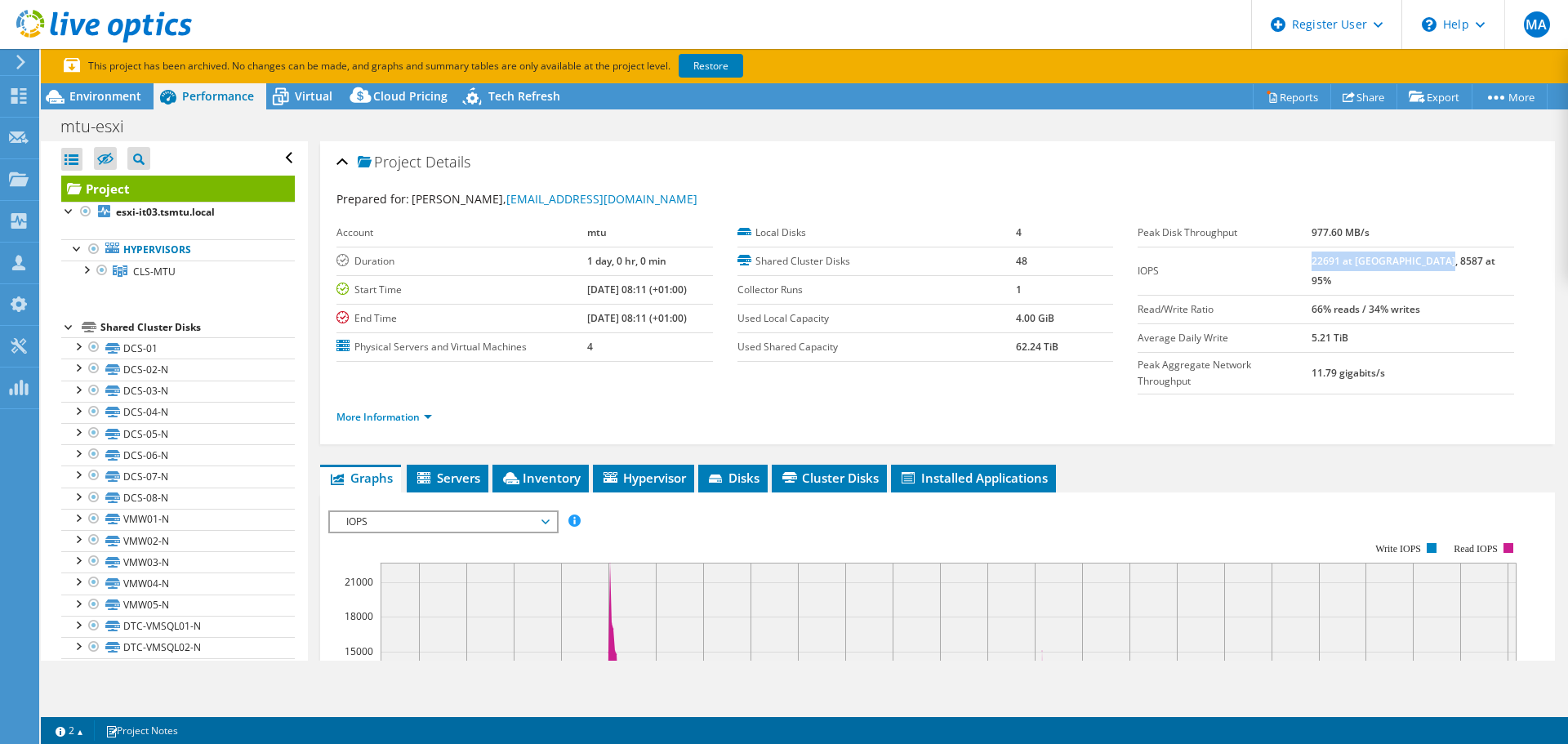
drag, startPoint x: 1346, startPoint y: 258, endPoint x: 1487, endPoint y: 251, distance: 141.2
click at [1487, 251] on td "22691 at [GEOGRAPHIC_DATA], 8587 at 95%" at bounding box center [1414, 270] width 203 height 48
click at [1010, 191] on div "Prepared for: [PERSON_NAME], [EMAIL_ADDRESS][DOMAIN_NAME]" at bounding box center [937, 200] width 1202 height 19
click at [533, 98] on span "Tech Refresh" at bounding box center [525, 96] width 72 height 15
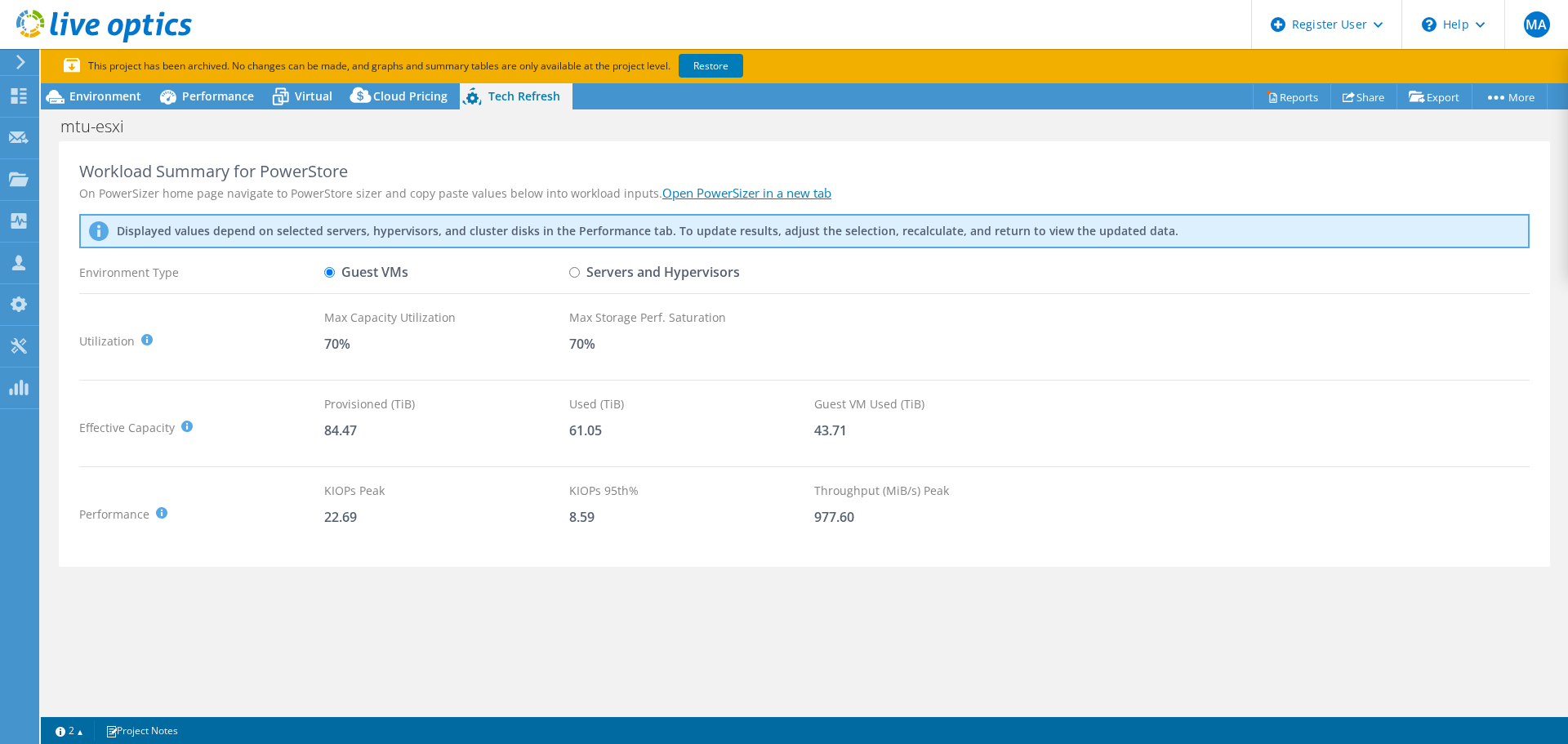
click at [572, 274] on input "Servers and Hypervisors" at bounding box center [574, 272] width 10 height 10
radio input "true"
click at [331, 271] on input "Guest VMs" at bounding box center [329, 272] width 10 height 10
radio input "true"
click at [764, 193] on link "Open PowerSizer in a new tab" at bounding box center [747, 192] width 169 height 16
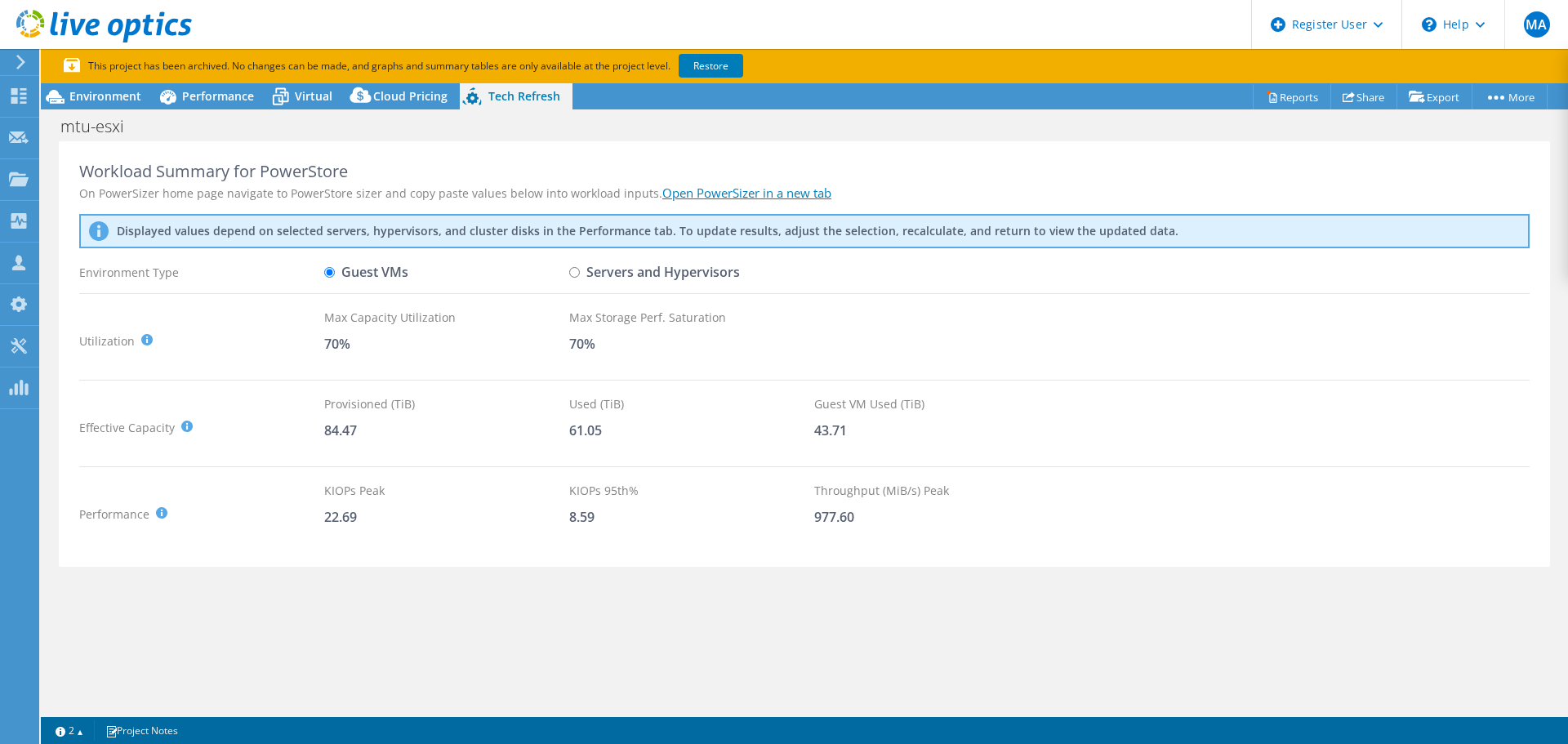
click at [571, 267] on input "Servers and Hypervisors" at bounding box center [574, 272] width 10 height 10
radio input "true"
click at [329, 273] on input "Guest VMs" at bounding box center [329, 272] width 10 height 10
radio input "true"
radio input "false"
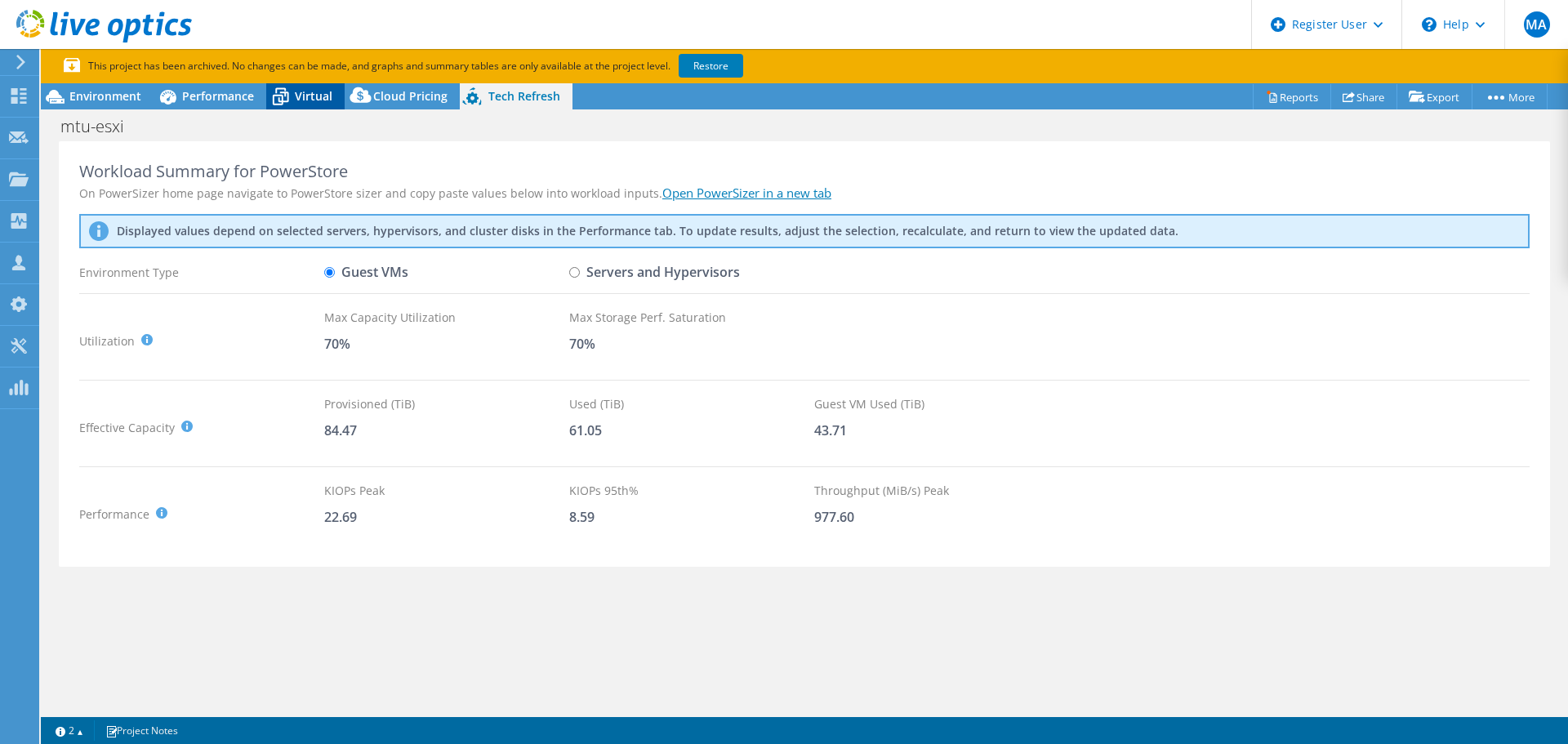
click at [288, 89] on icon at bounding box center [280, 97] width 28 height 28
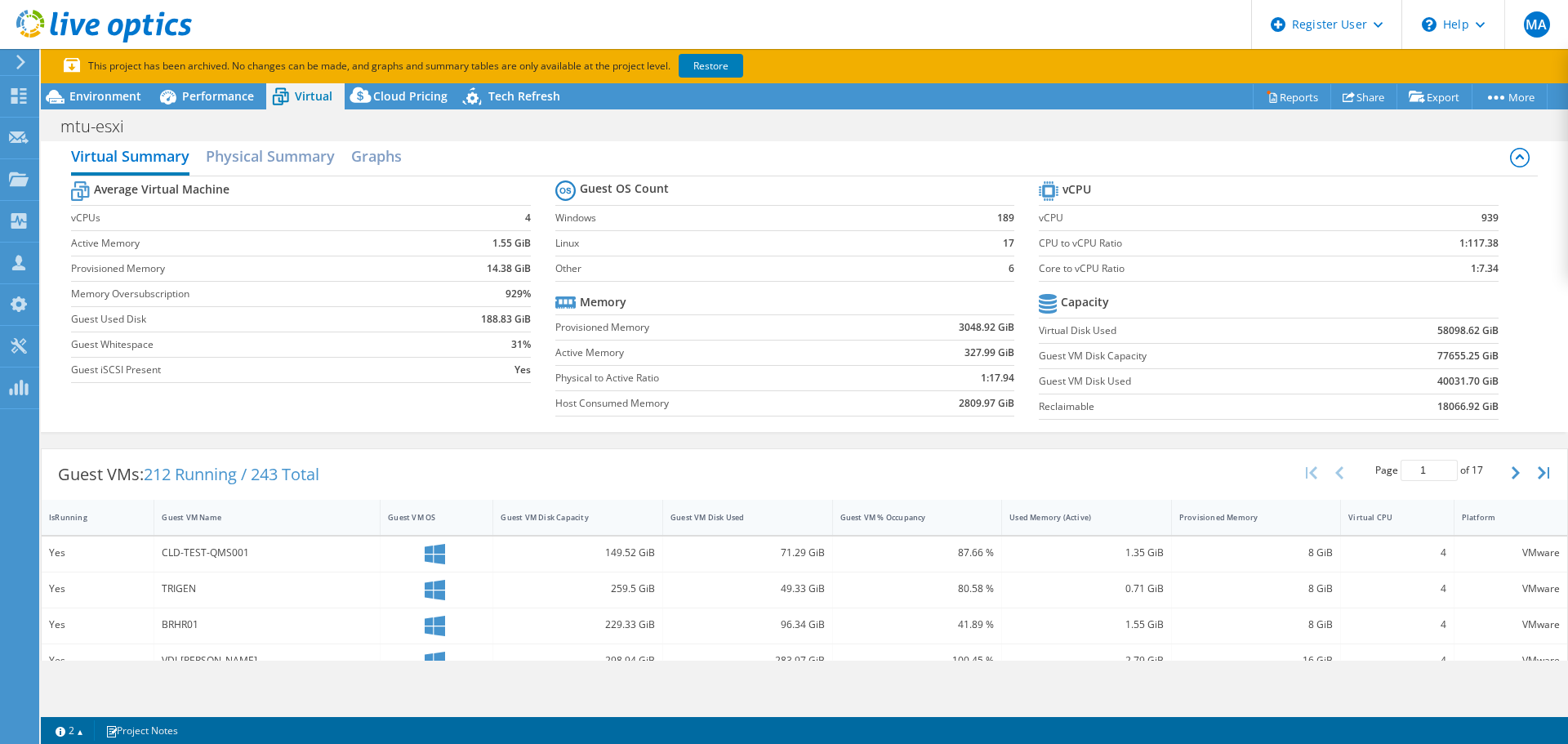
scroll to position [6, 0]
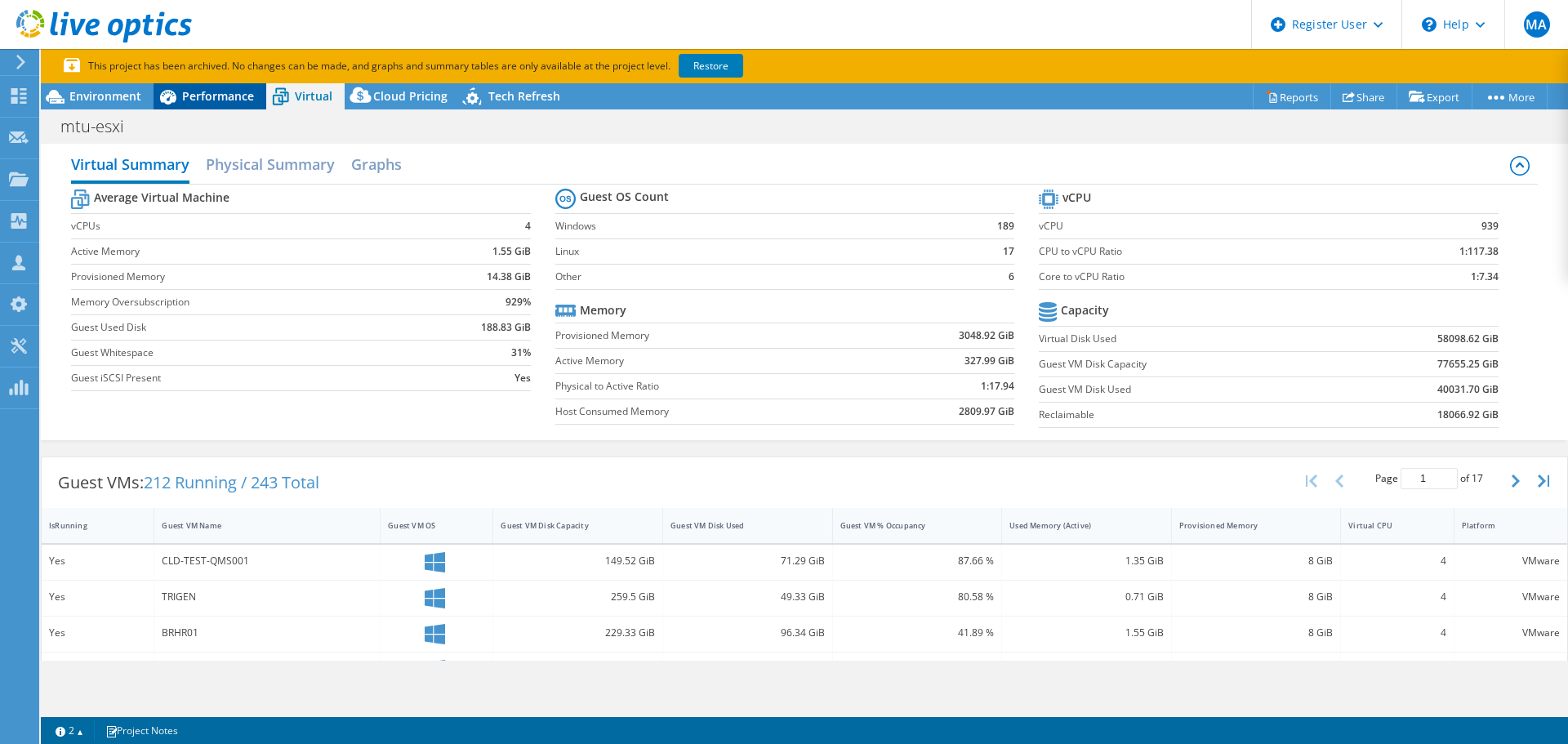
click at [191, 86] on div "Performance" at bounding box center [209, 97] width 113 height 27
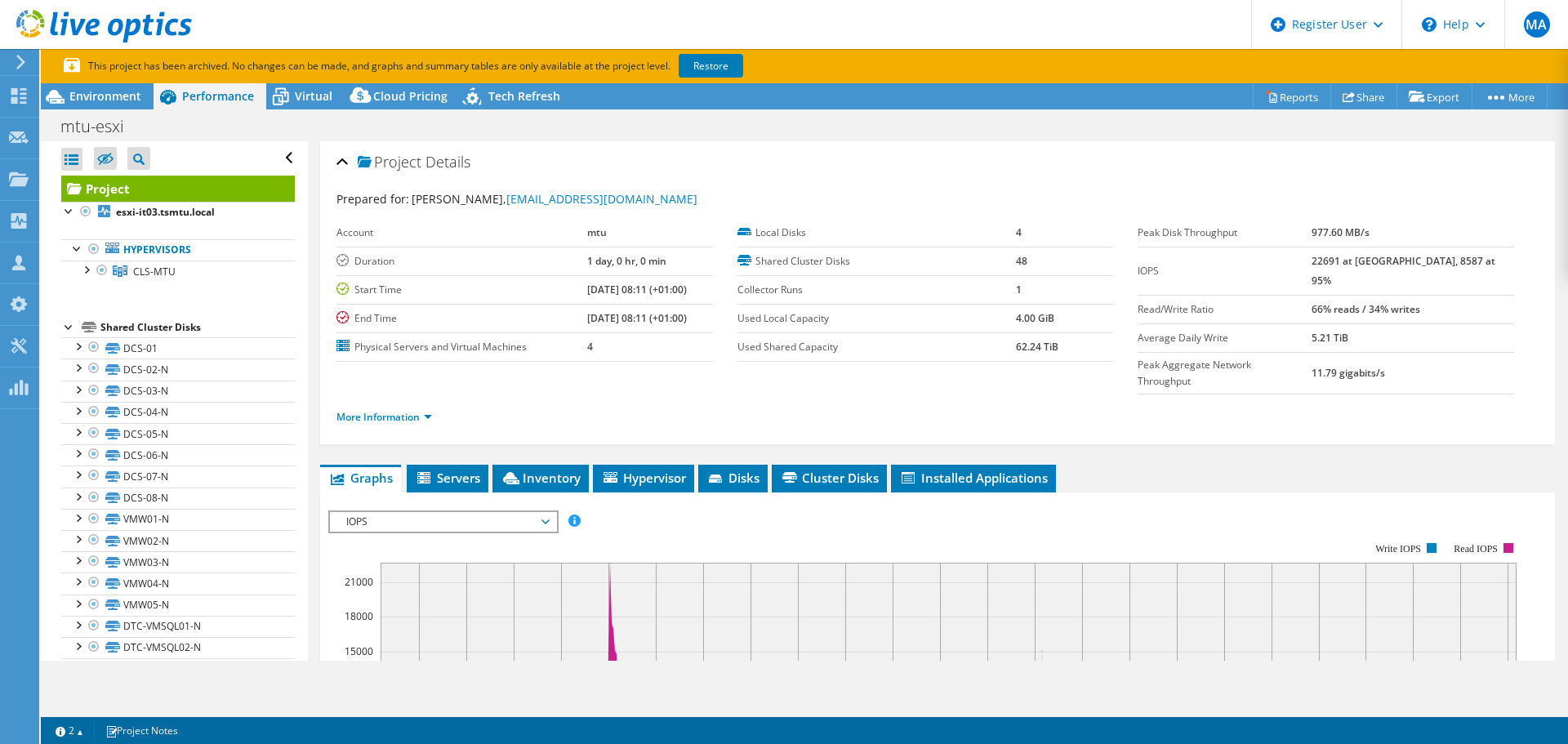
scroll to position [0, 0]
drag, startPoint x: 1343, startPoint y: 262, endPoint x: 1375, endPoint y: 262, distance: 32.0
click at [1375, 262] on tr "IOPS 22691 at [GEOGRAPHIC_DATA], 8587 at 95%" at bounding box center [1325, 270] width 376 height 48
drag, startPoint x: 1415, startPoint y: 261, endPoint x: 1450, endPoint y: 258, distance: 35.1
click at [1450, 258] on b "22691 at [GEOGRAPHIC_DATA], 8587 at 95%" at bounding box center [1404, 270] width 184 height 33
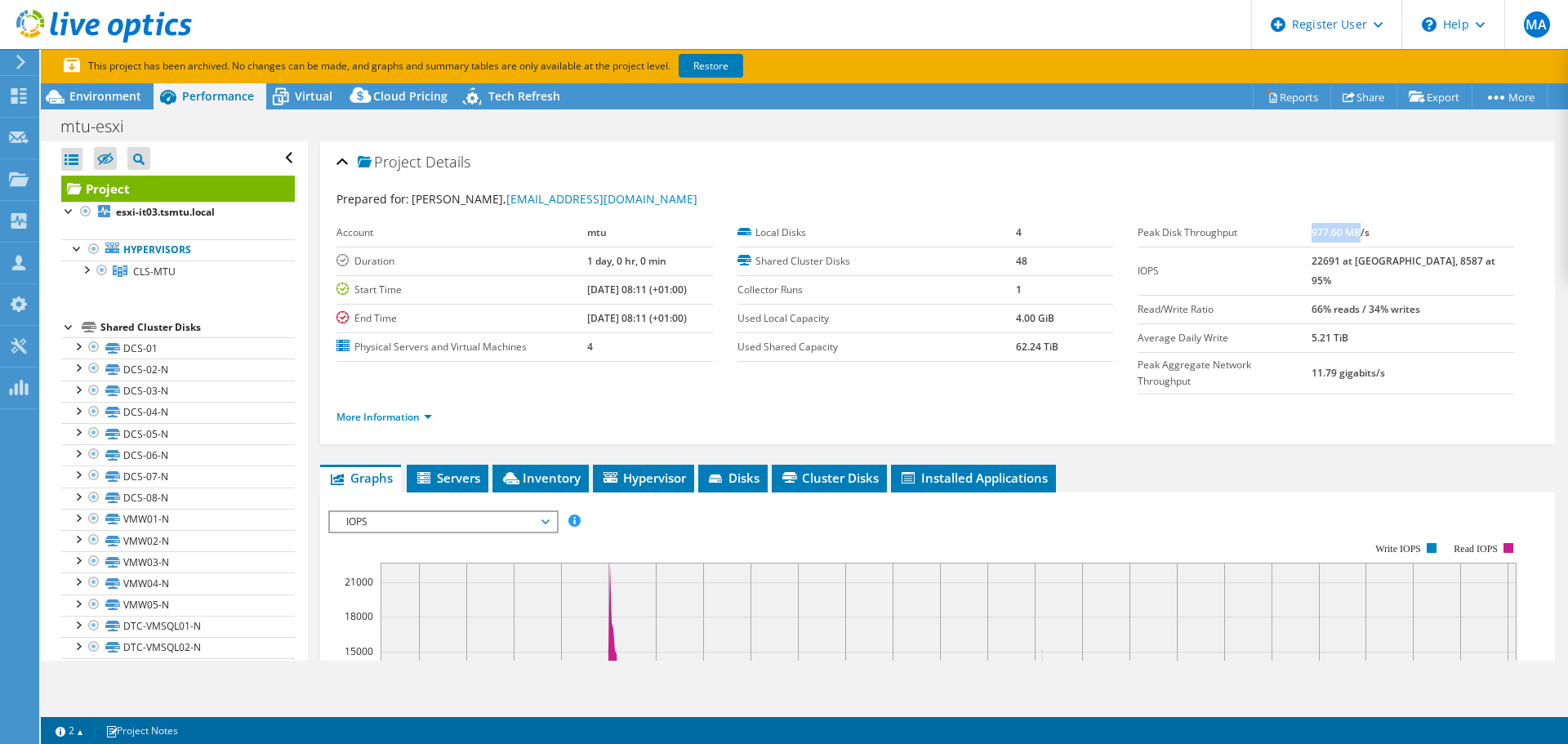
drag, startPoint x: 1347, startPoint y: 230, endPoint x: 1395, endPoint y: 234, distance: 48.2
click at [1370, 234] on b "977.60 MB/s" at bounding box center [1341, 232] width 58 height 14
drag, startPoint x: 1342, startPoint y: 293, endPoint x: 1464, endPoint y: 288, distance: 122.1
click at [1464, 295] on tr "Read/Write Ratio 66% reads / 34% writes" at bounding box center [1325, 309] width 376 height 28
click at [504, 92] on span "Tech Refresh" at bounding box center [525, 96] width 72 height 15
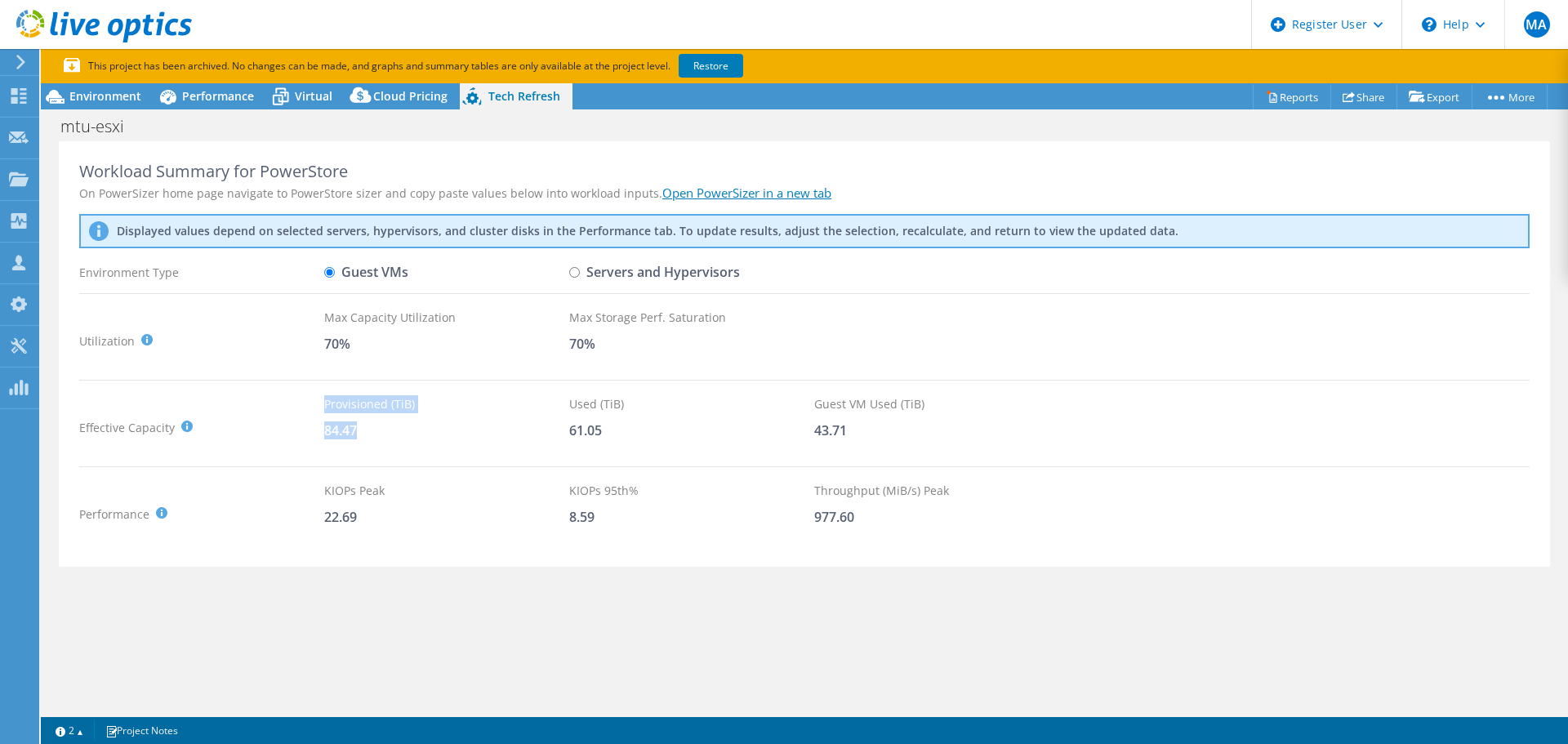
drag, startPoint x: 323, startPoint y: 434, endPoint x: 358, endPoint y: 432, distance: 35.1
click at [358, 432] on div "Effective Capacity Provisioned (TiB) : Total virtual disk size of all VMs on se…" at bounding box center [804, 427] width 1451 height 64
click at [358, 432] on div "84.47" at bounding box center [446, 430] width 245 height 18
drag, startPoint x: 571, startPoint y: 433, endPoint x: 606, endPoint y: 435, distance: 35.1
click at [606, 435] on div "61.05" at bounding box center [692, 430] width 245 height 18
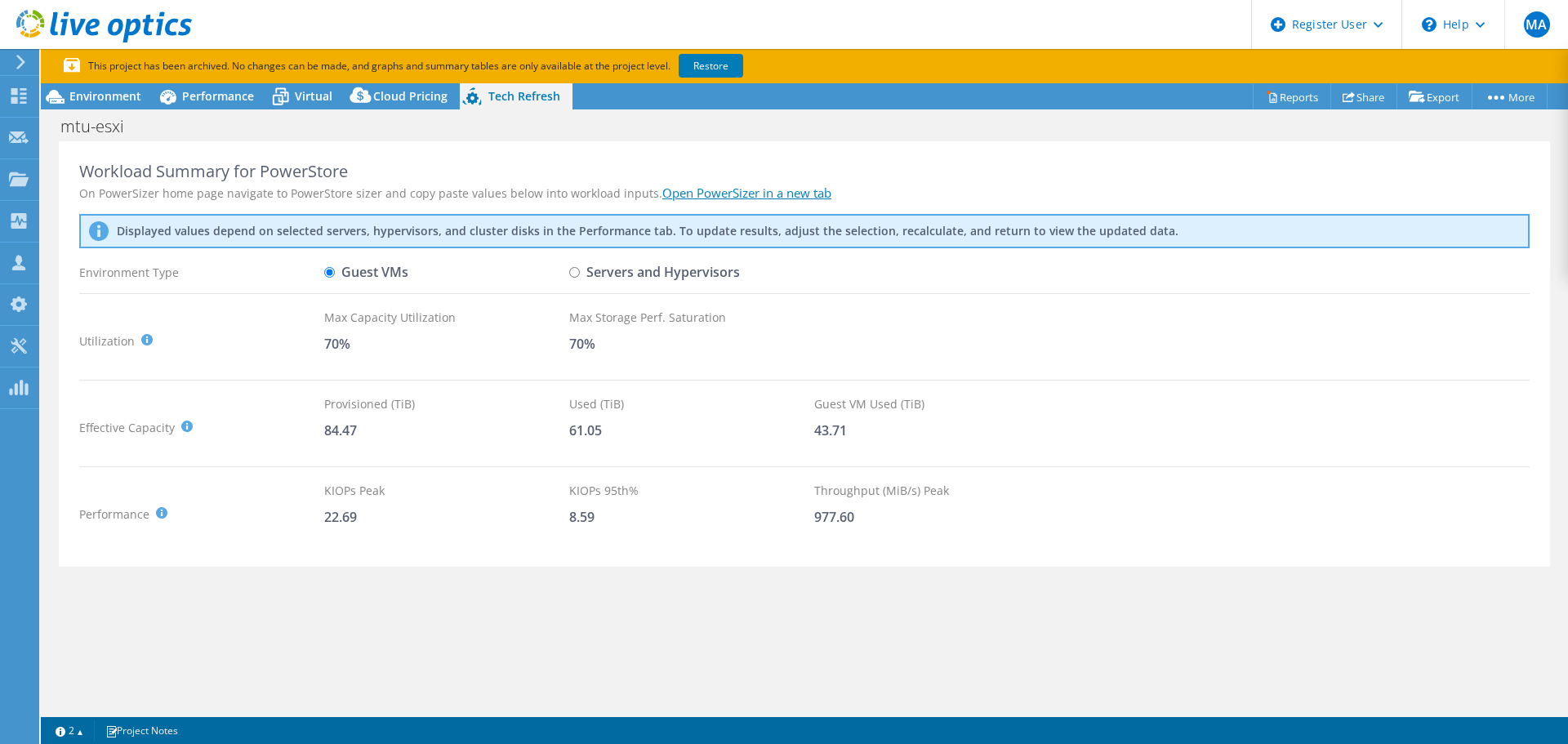
click at [318, 426] on div "Effective Capacity Provisioned (TiB) : Total virtual disk size of all VMs on se…" at bounding box center [202, 427] width 245 height 64
drag, startPoint x: 318, startPoint y: 426, endPoint x: 367, endPoint y: 427, distance: 49.0
click at [367, 427] on div "Effective Capacity Provisioned (TiB) : Total virtual disk size of all VMs on se…" at bounding box center [804, 427] width 1451 height 64
click at [367, 427] on div "84.47" at bounding box center [446, 430] width 245 height 18
drag, startPoint x: 357, startPoint y: 429, endPoint x: 316, endPoint y: 432, distance: 41.1
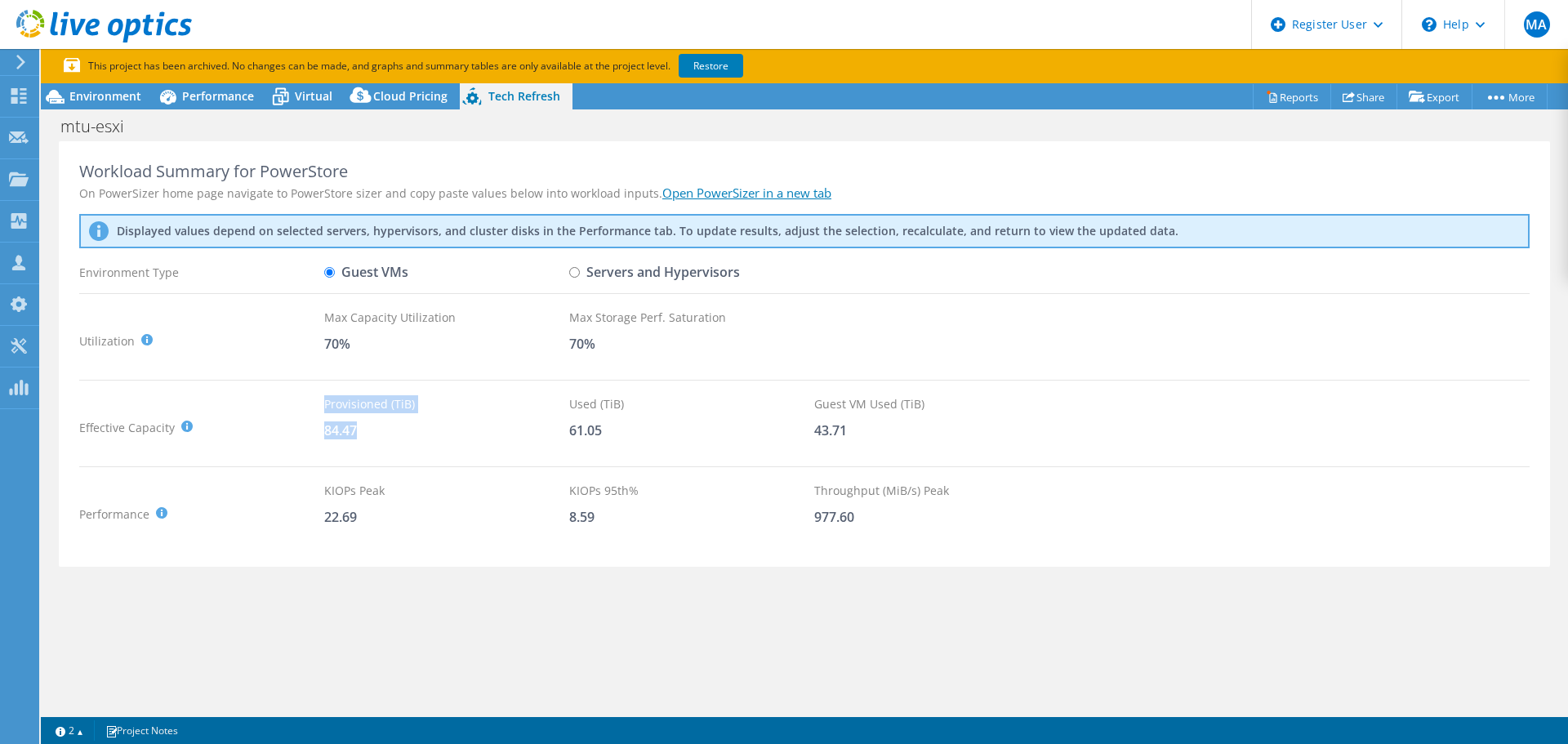
click at [316, 432] on div "Effective Capacity Provisioned (TiB) : Total virtual disk size of all VMs on se…" at bounding box center [804, 427] width 1451 height 64
click at [316, 432] on div "Effective Capacity Provisioned (TiB) : Total virtual disk size of all VMs on se…" at bounding box center [202, 427] width 245 height 64
drag, startPoint x: 364, startPoint y: 530, endPoint x: 327, endPoint y: 520, distance: 38.3
click at [327, 520] on div "KIOPs Peak 22.69" at bounding box center [446, 515] width 245 height 64
drag, startPoint x: 611, startPoint y: 518, endPoint x: 563, endPoint y: 524, distance: 48.4
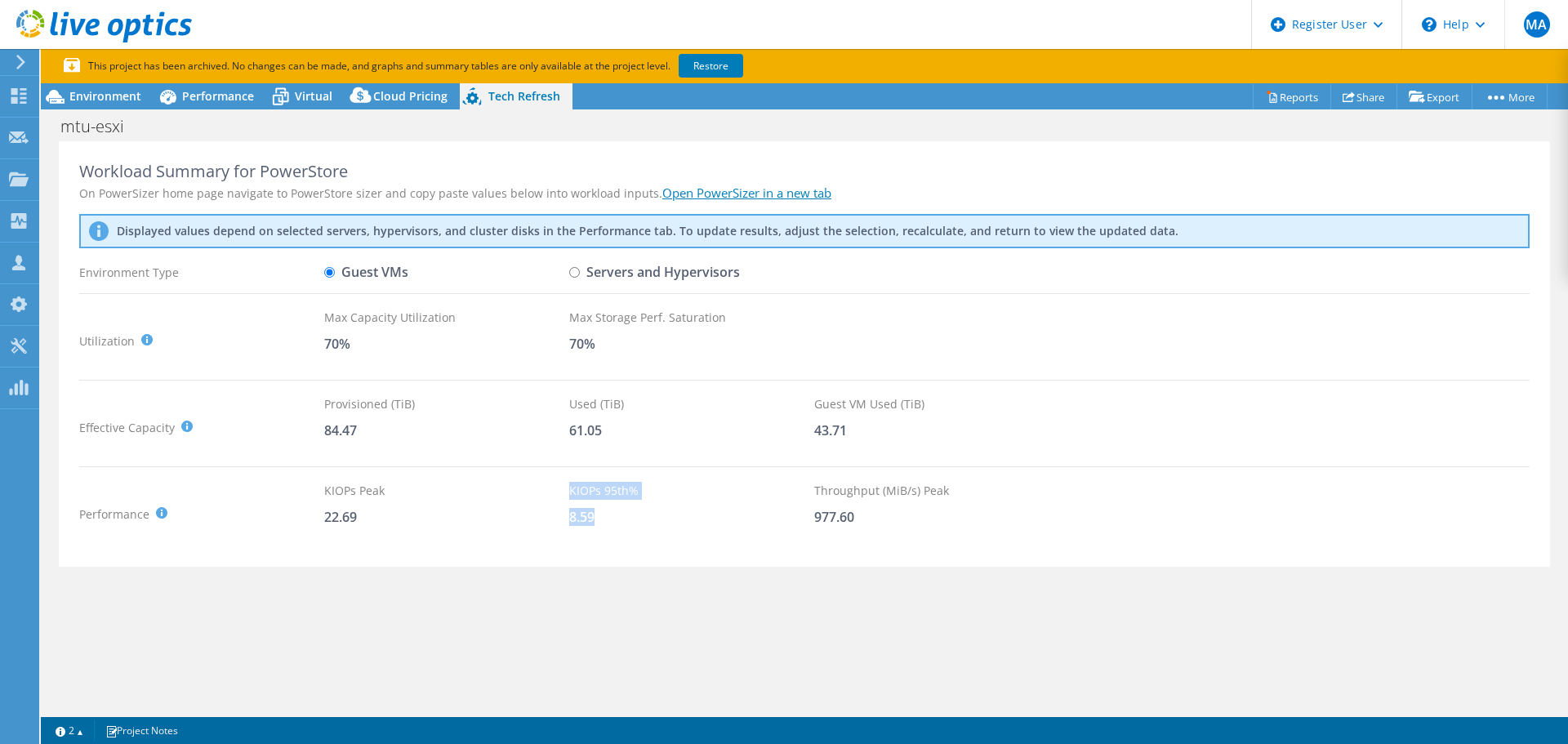
click at [563, 524] on div "Performance KIOPS Peak : Sum of peak read/write IOPS, calculated at 95th percen…" at bounding box center [804, 515] width 1451 height 64
click at [563, 524] on div "22.69" at bounding box center [446, 517] width 245 height 18
drag, startPoint x: 567, startPoint y: 517, endPoint x: 596, endPoint y: 517, distance: 29.0
click at [596, 517] on div "Performance KIOPS Peak : Sum of peak read/write IOPS, calculated at 95th percen…" at bounding box center [804, 515] width 1451 height 64
click at [367, 536] on div "KIOPs Peak 22.69" at bounding box center [446, 515] width 245 height 64
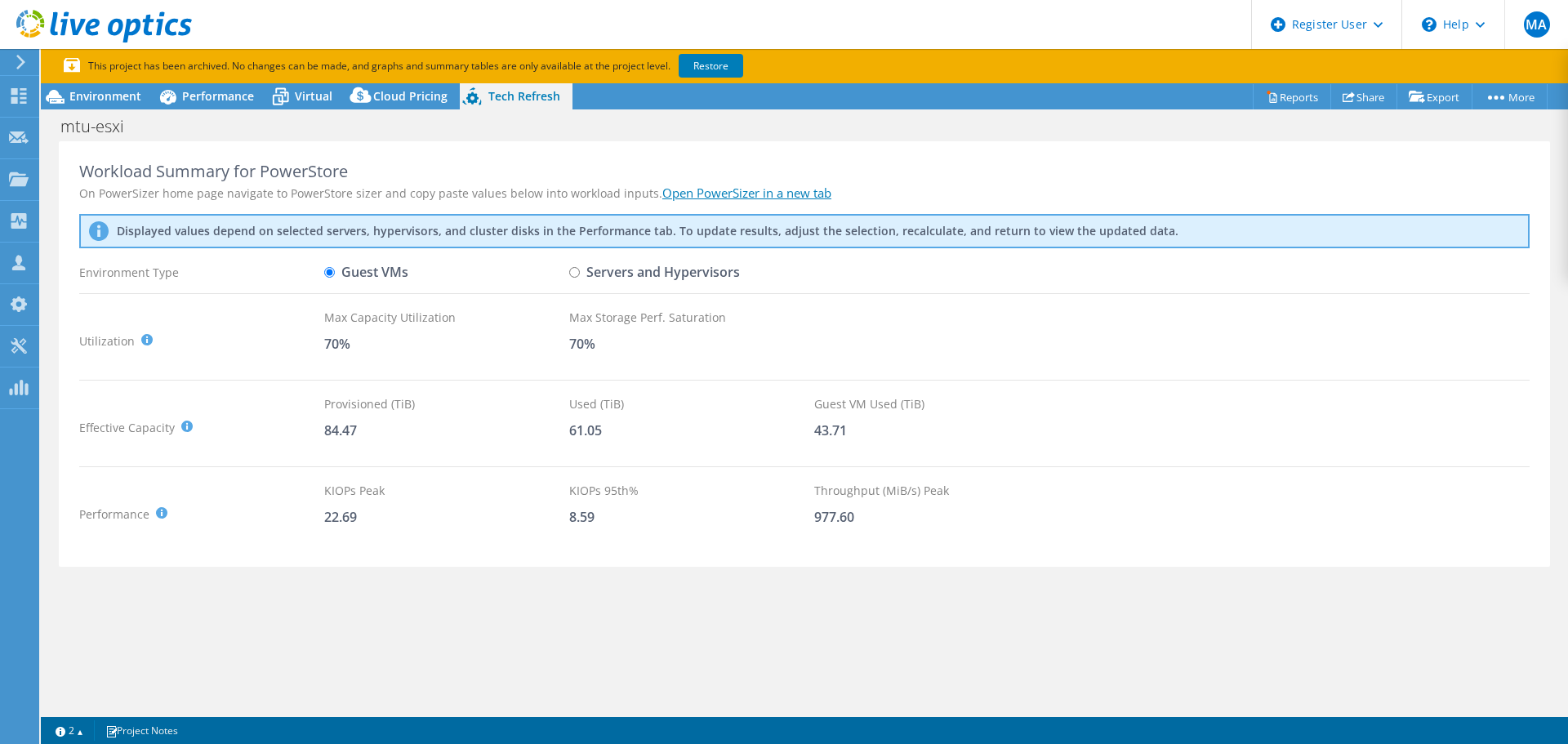
click at [610, 35] on header "MA Dell User [PERSON_NAME] [PERSON_NAME][EMAIL_ADDRESS][PERSON_NAME][DOMAIN_NAM…" at bounding box center [784, 25] width 1568 height 49
